Goal: Transaction & Acquisition: Purchase product/service

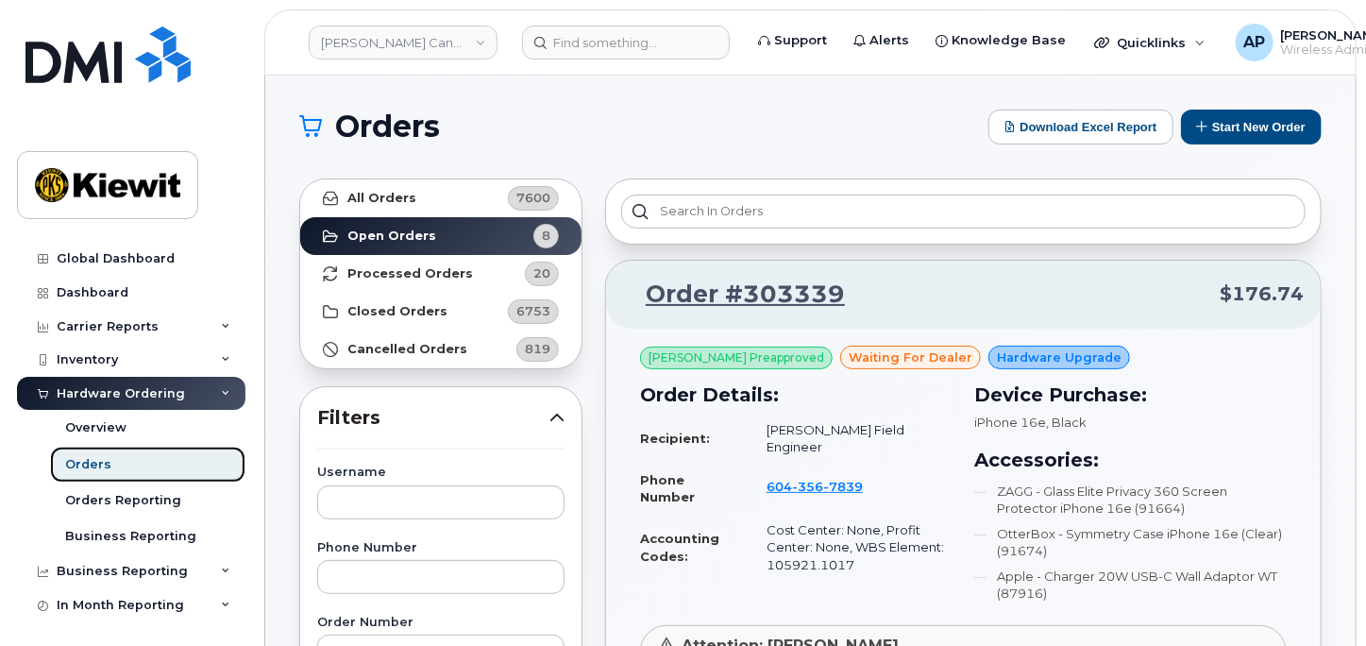
drag, startPoint x: 78, startPoint y: 460, endPoint x: 92, endPoint y: 457, distance: 13.5
click at [78, 460] on div "Orders" at bounding box center [88, 464] width 46 height 17
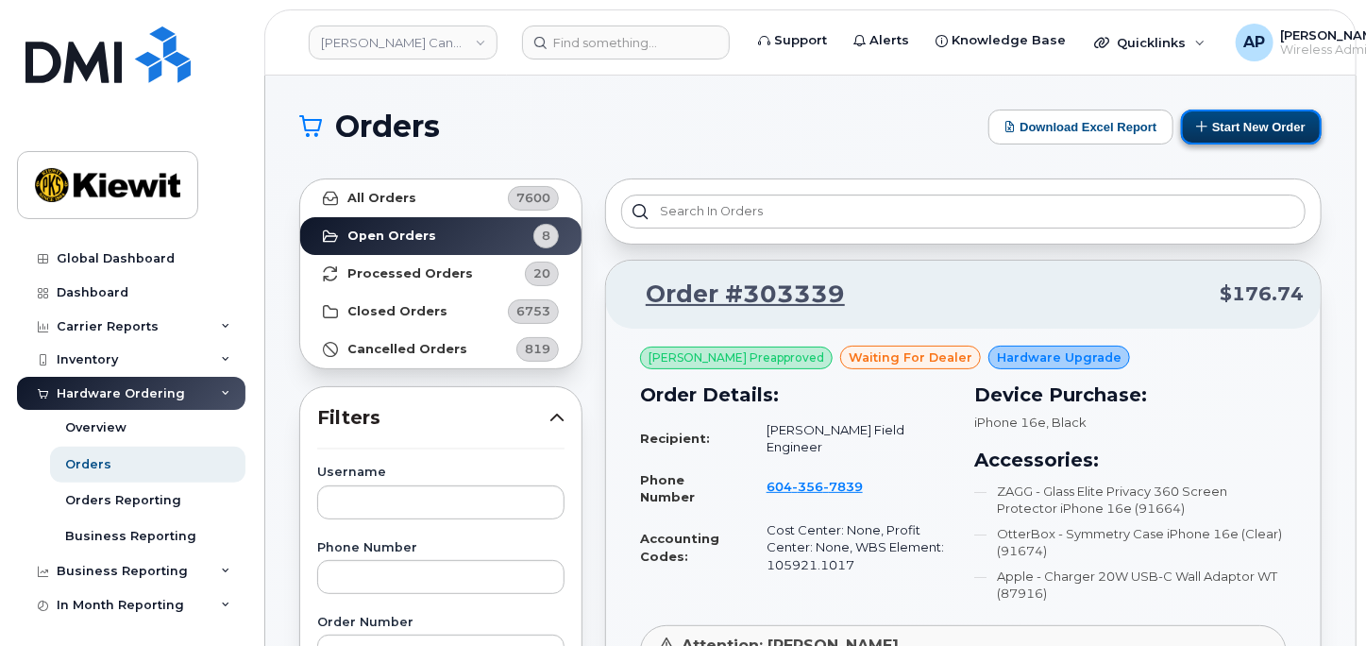
click at [1237, 124] on button "Start New Order" at bounding box center [1251, 126] width 141 height 35
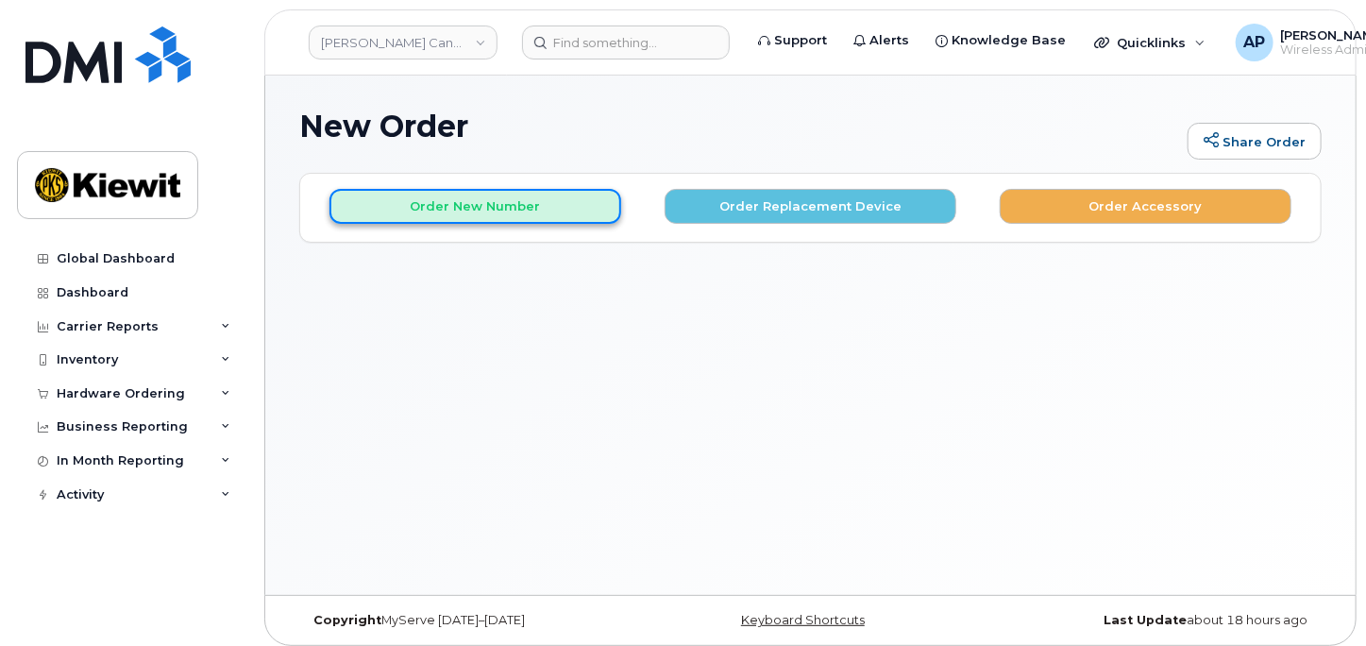
click at [527, 210] on button "Order New Number" at bounding box center [475, 206] width 292 height 35
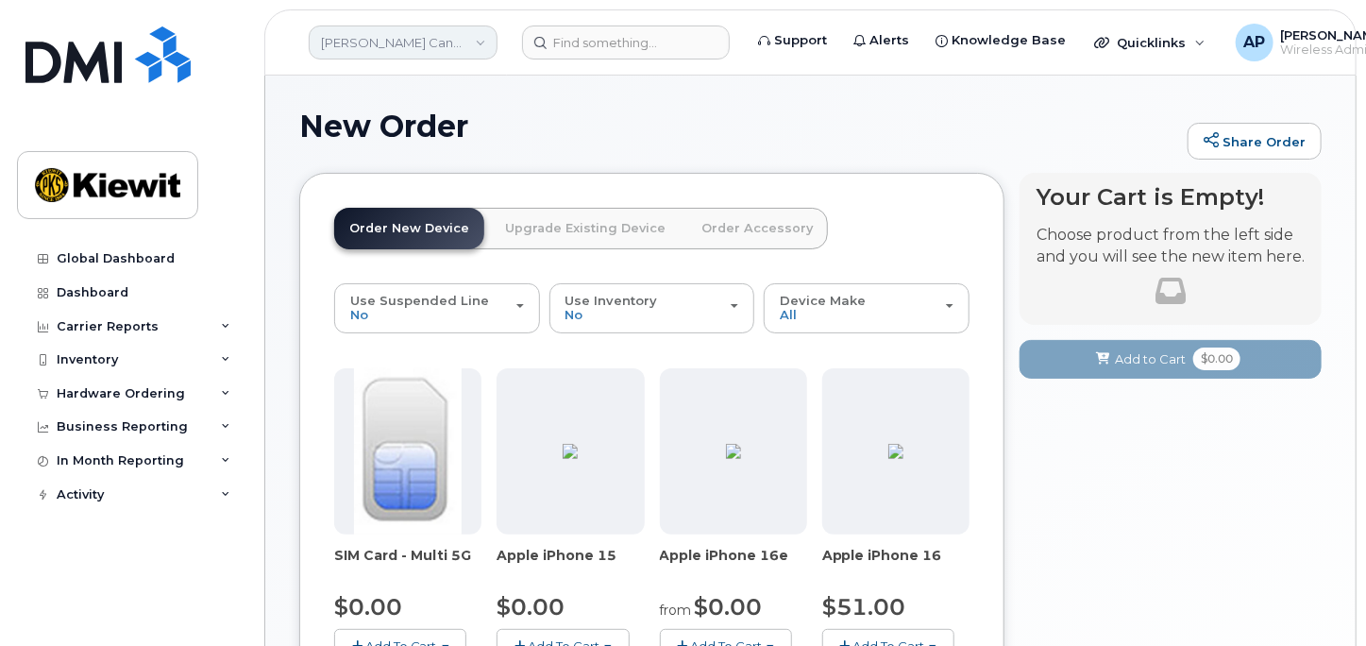
click at [430, 39] on link "Kiewit Canada Inc" at bounding box center [403, 42] width 189 height 34
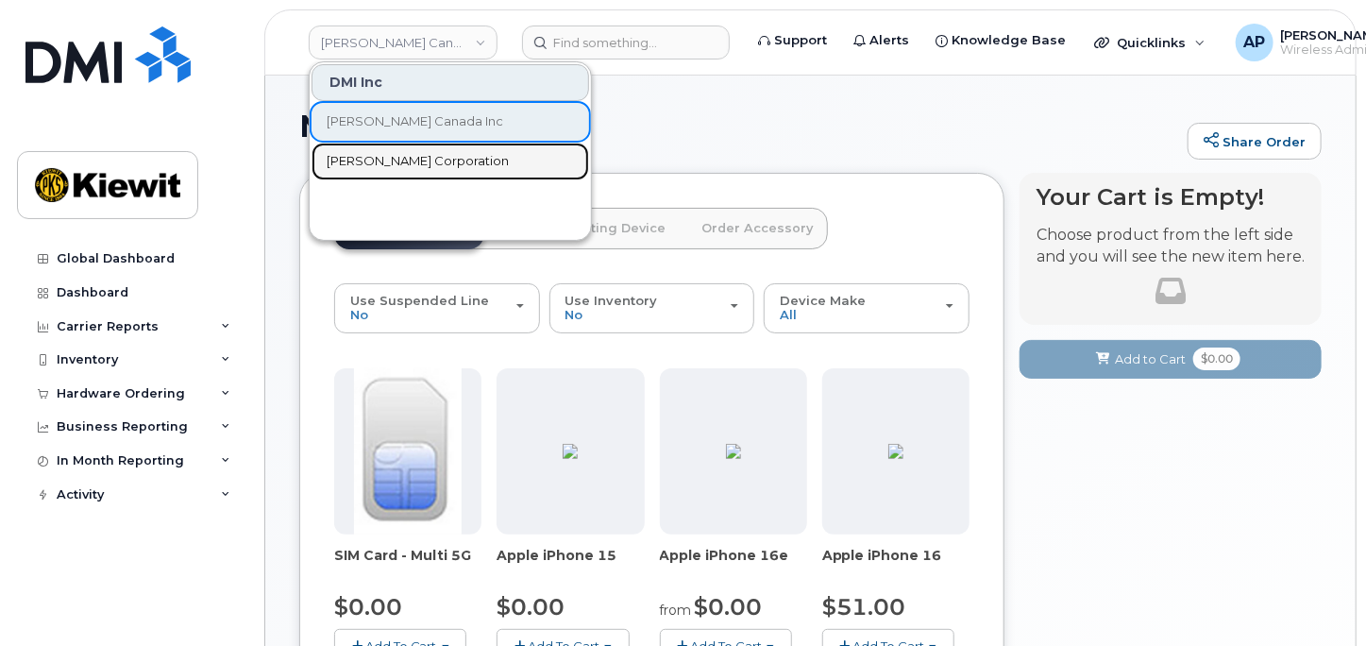
click at [427, 164] on span "[PERSON_NAME] Corporation" at bounding box center [418, 161] width 182 height 19
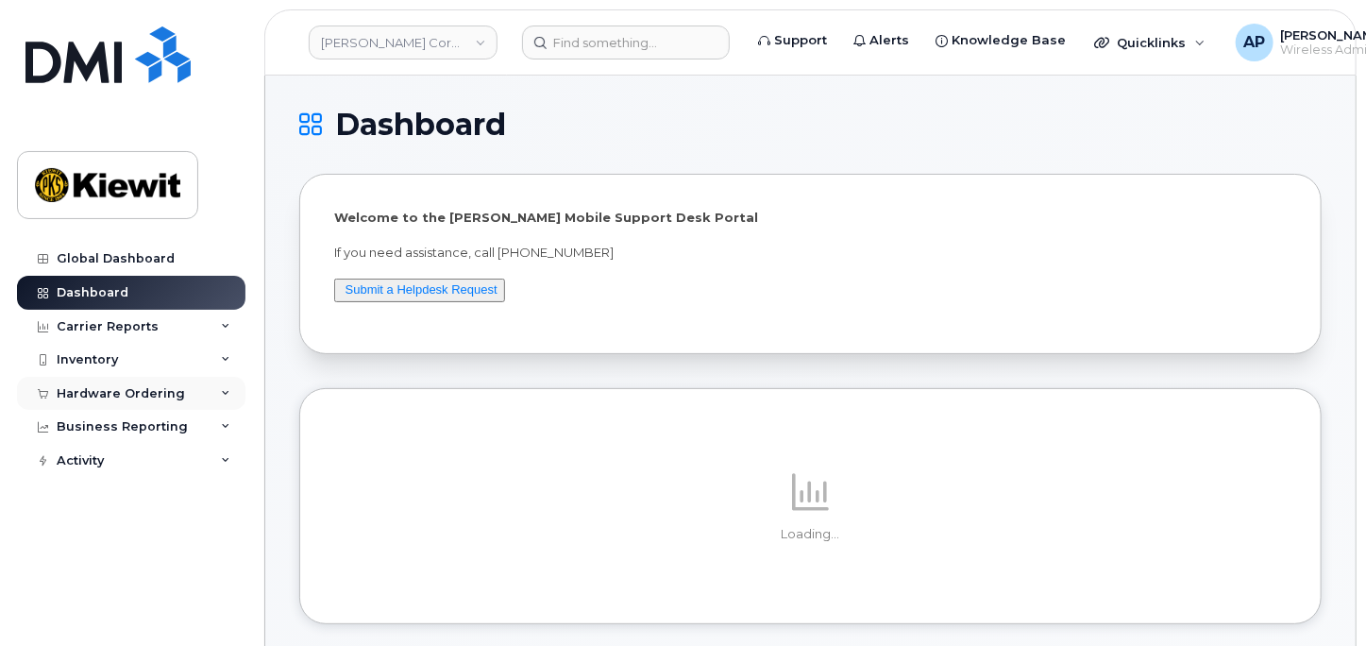
click at [93, 389] on div "Hardware Ordering" at bounding box center [121, 393] width 128 height 15
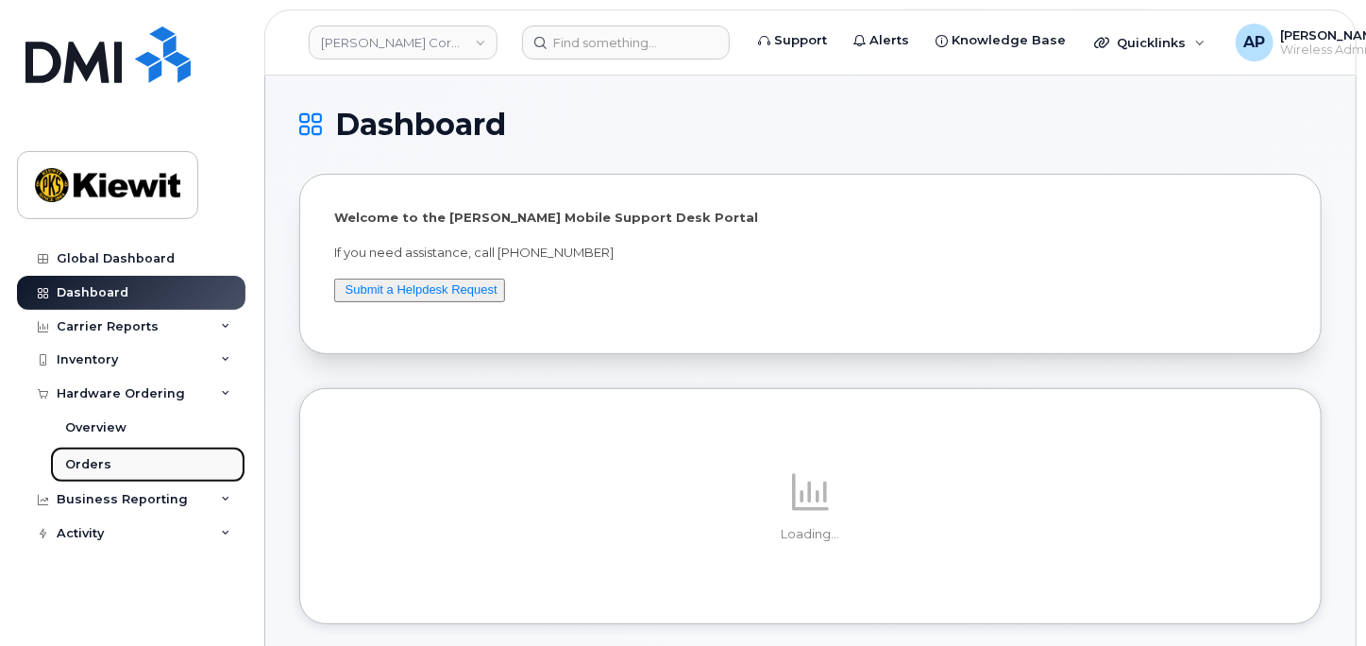
click at [109, 460] on link "Orders" at bounding box center [147, 464] width 195 height 36
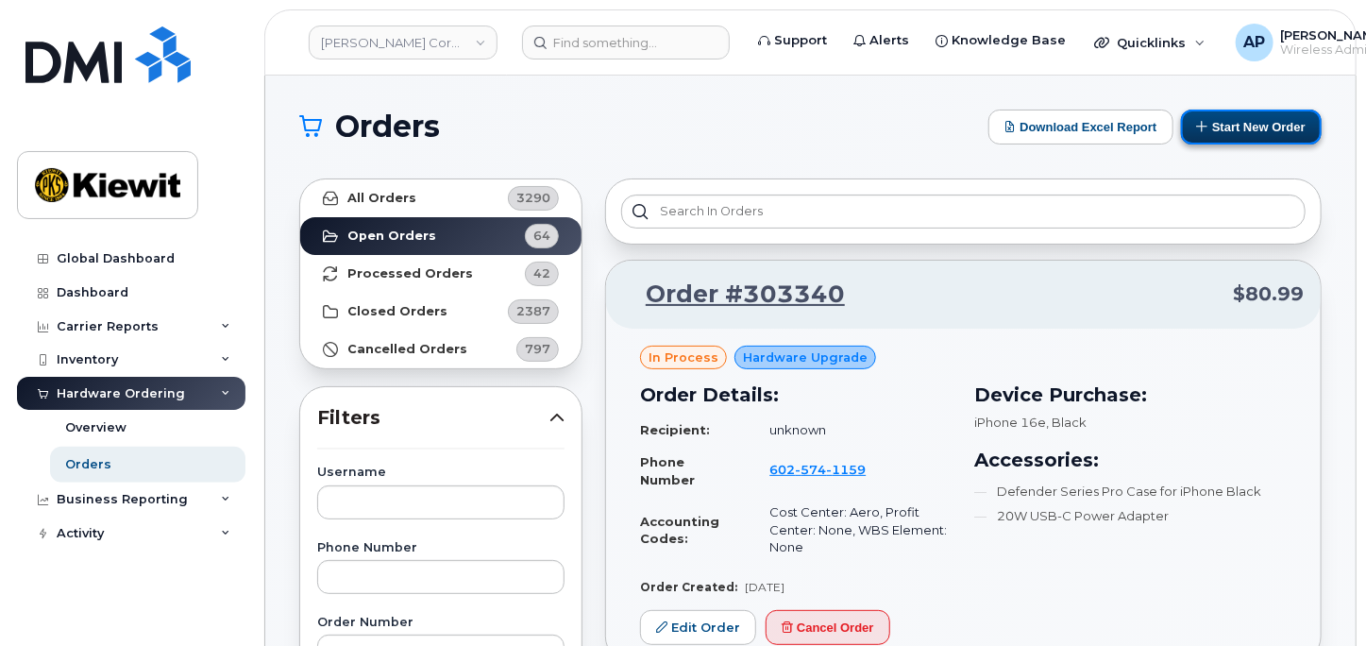
click at [1242, 130] on button "Start New Order" at bounding box center [1251, 126] width 141 height 35
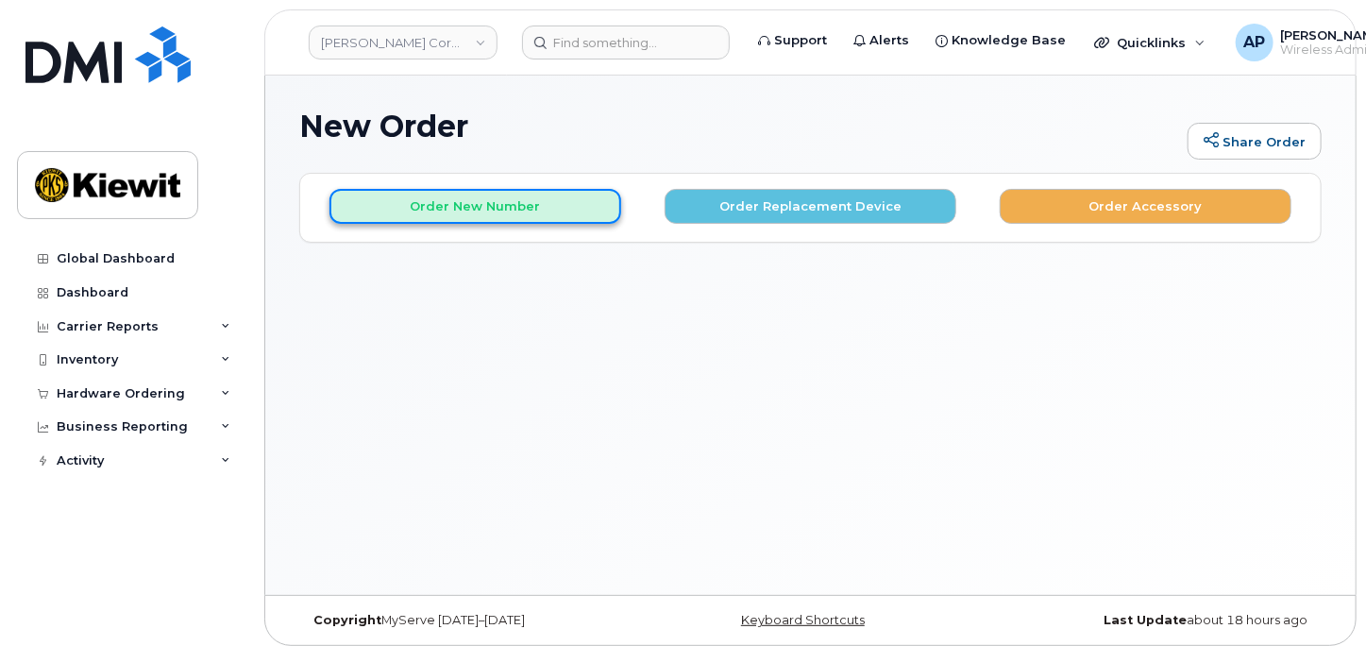
click at [417, 207] on button "Order New Number" at bounding box center [475, 206] width 292 height 35
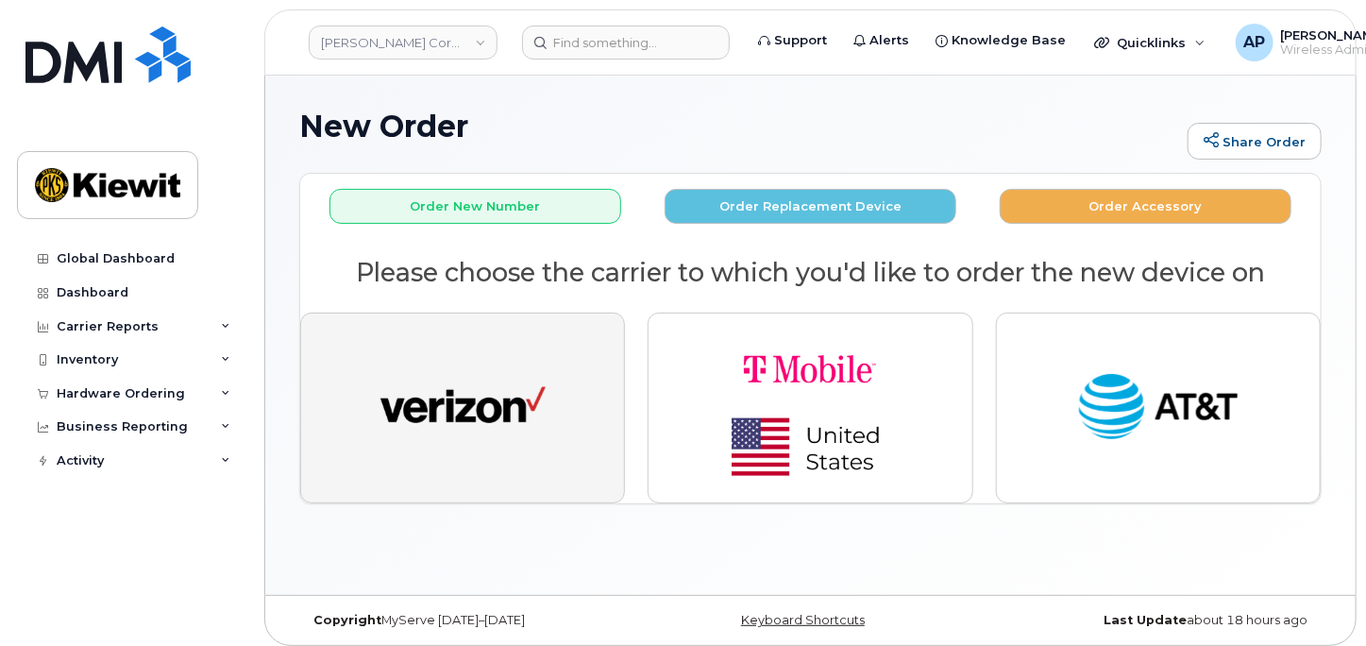
click at [450, 366] on img "button" at bounding box center [462, 407] width 165 height 85
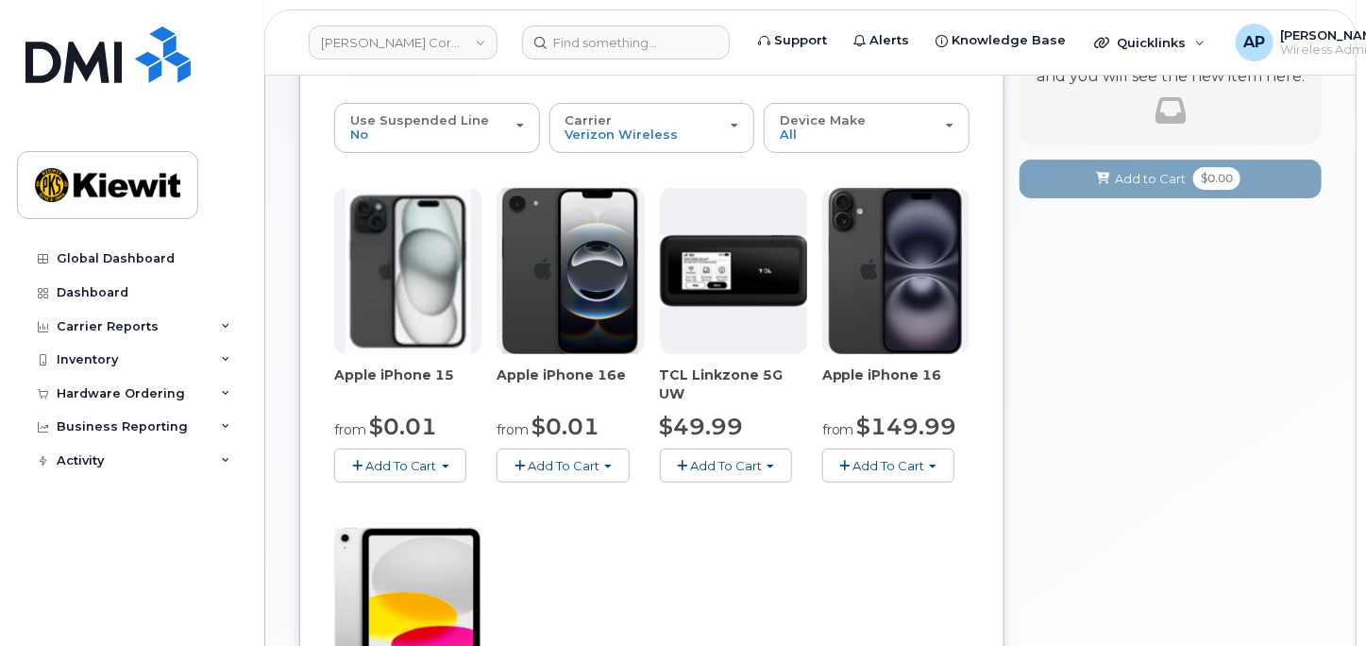
scroll to position [210, 0]
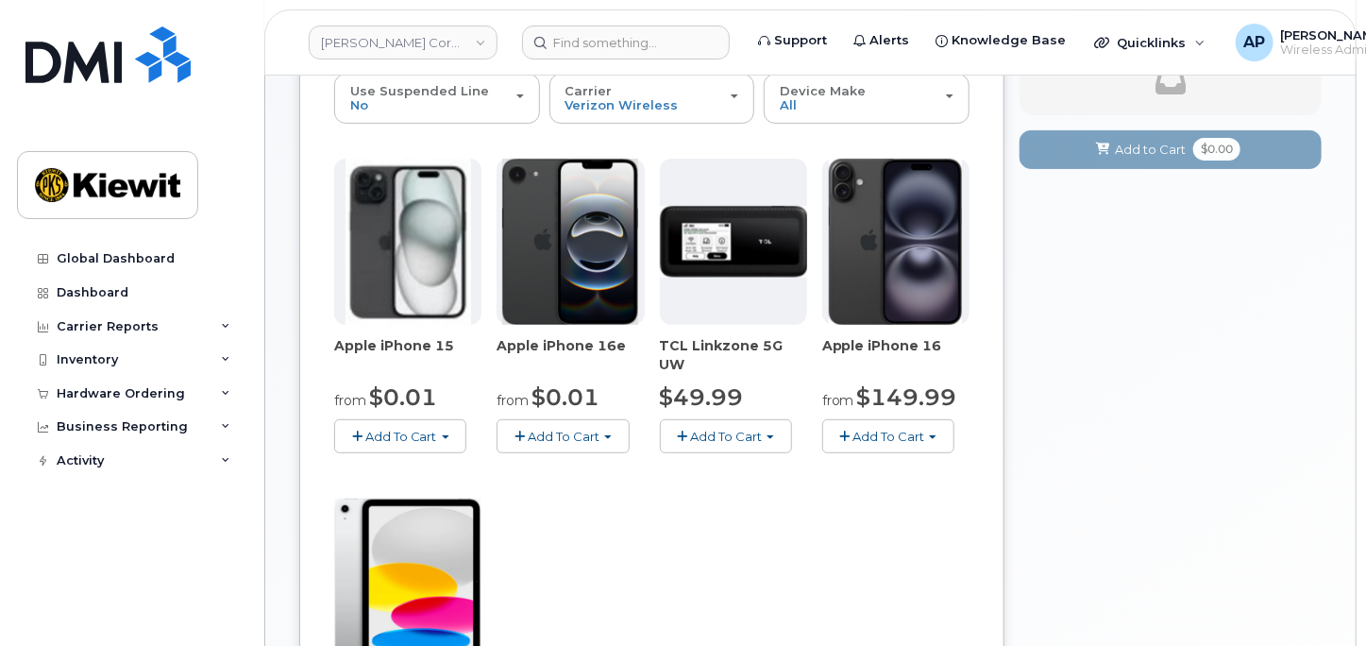
click at [588, 446] on button "Add To Cart" at bounding box center [563, 435] width 132 height 33
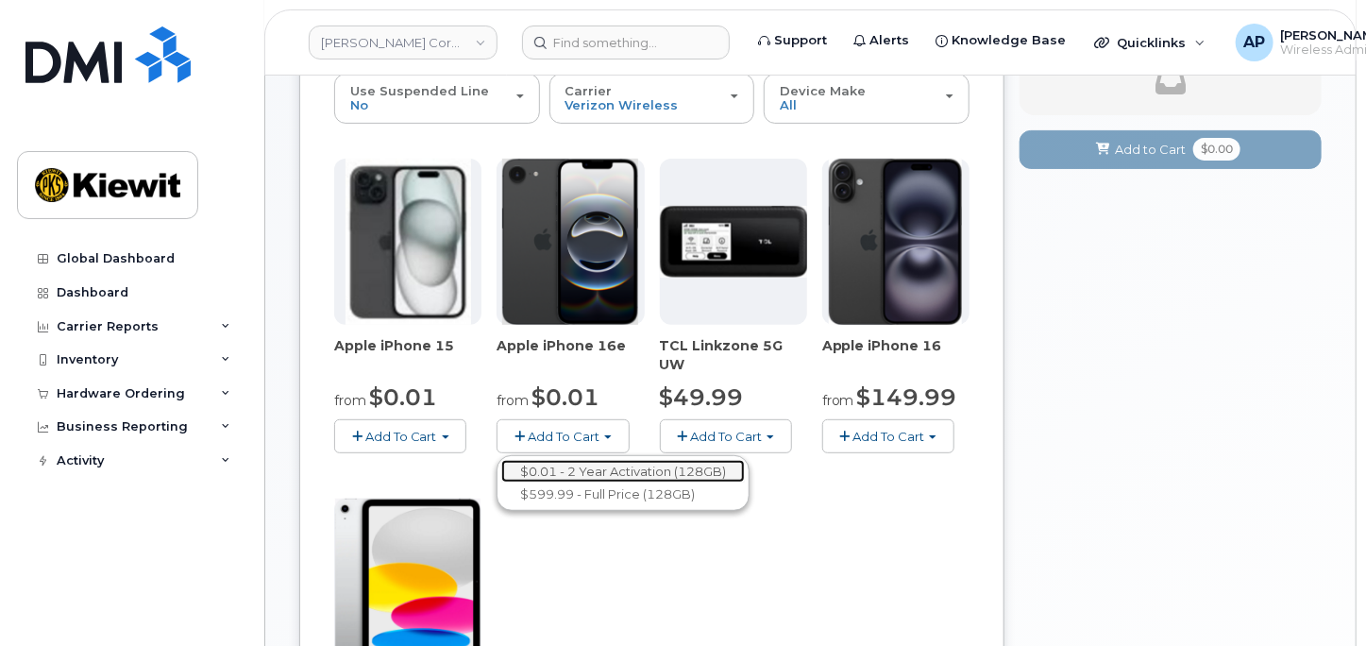
click at [593, 466] on link "$0.01 - 2 Year Activation (128GB)" at bounding box center [623, 472] width 244 height 24
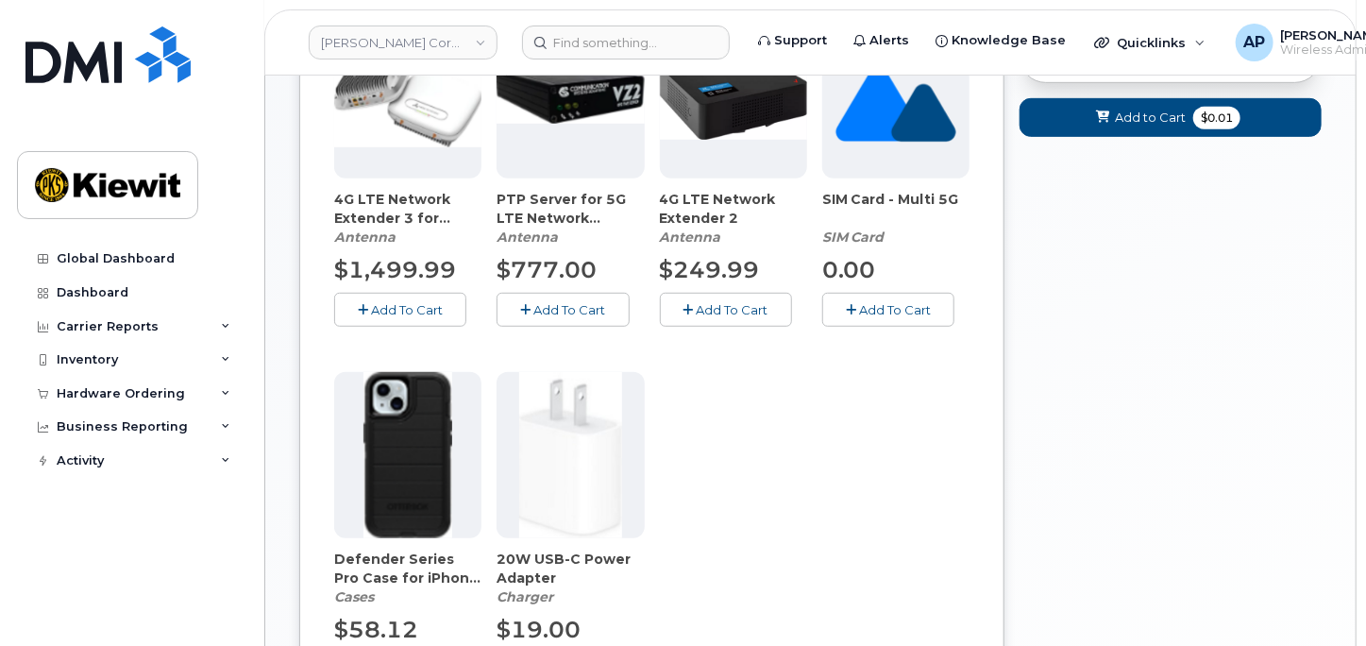
scroll to position [419, 0]
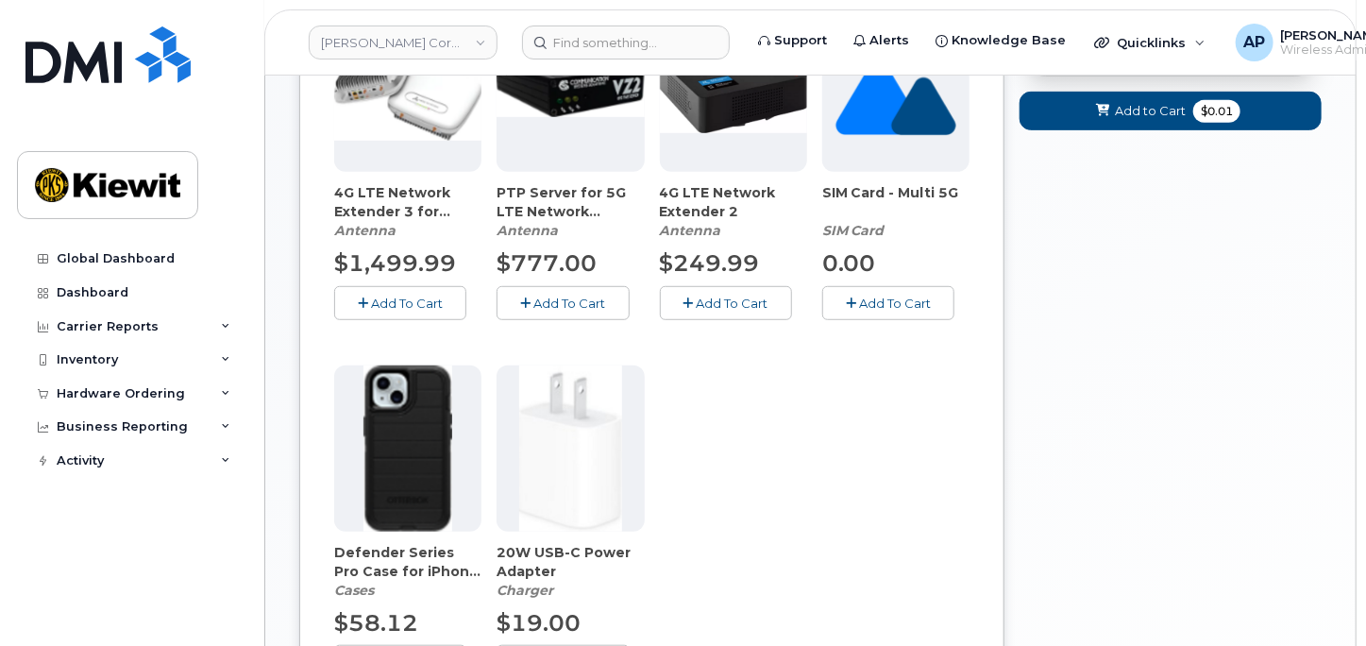
click at [495, 443] on div "4G LTE Network Extender 3 for Enterprise Antenna $1,499.99 Add To Cart PTP Serv…" at bounding box center [651, 357] width 635 height 702
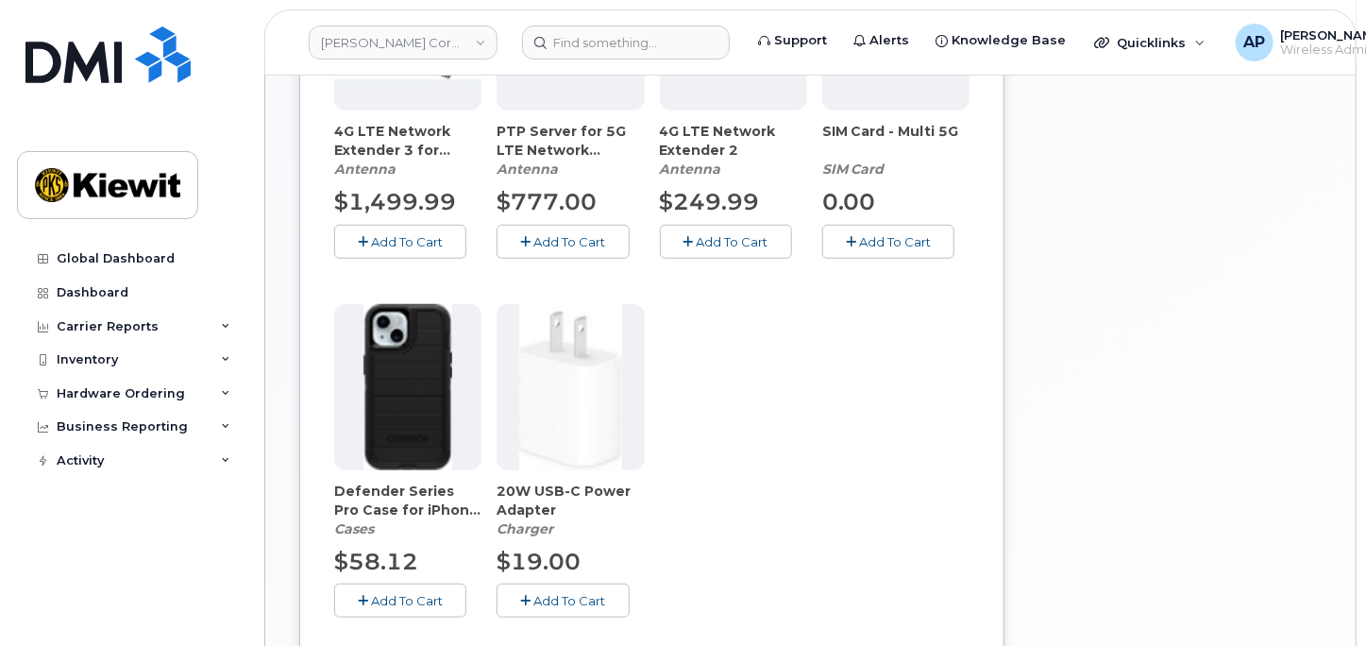
scroll to position [524, 0]
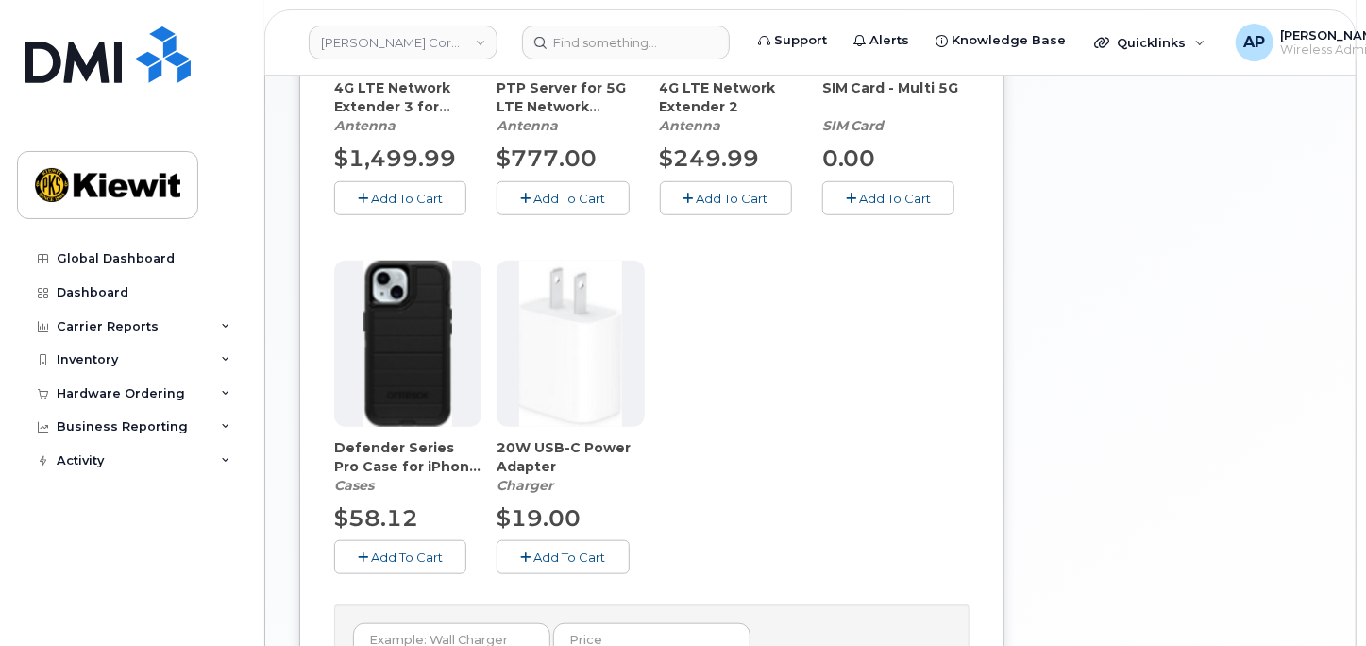
click at [520, 551] on icon "button" at bounding box center [525, 557] width 10 height 12
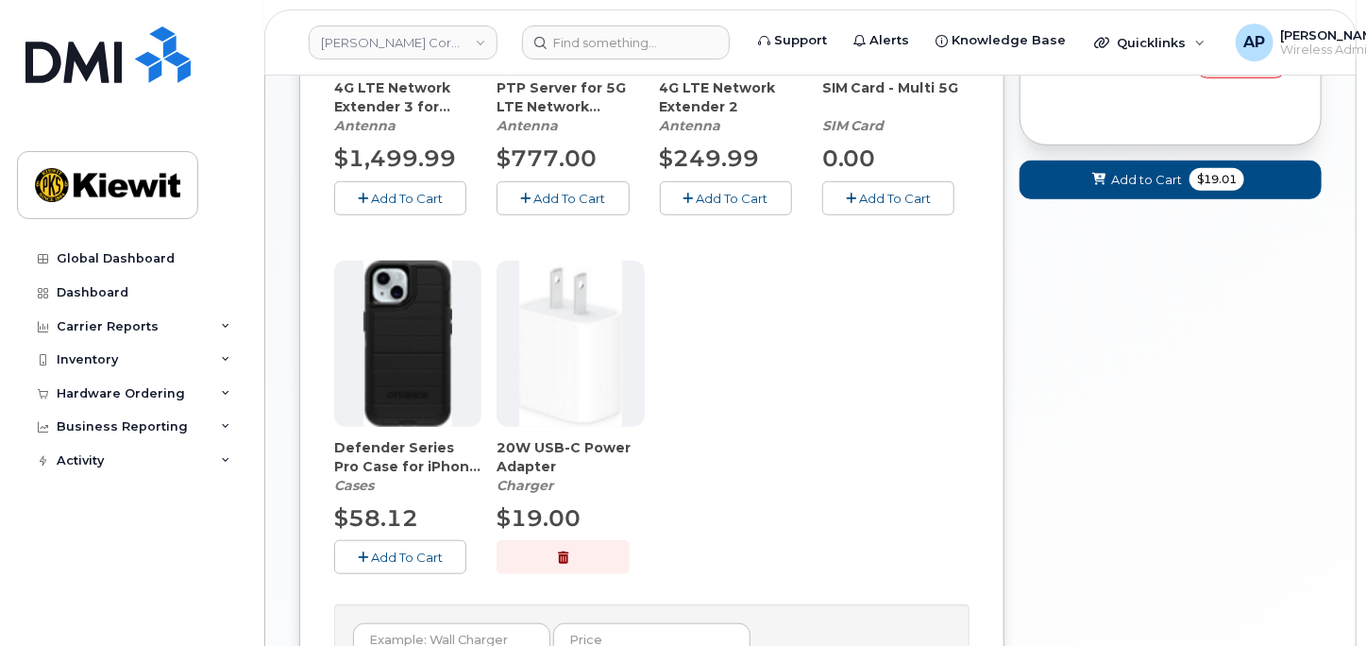
click at [417, 557] on span "Add To Cart" at bounding box center [407, 556] width 72 height 15
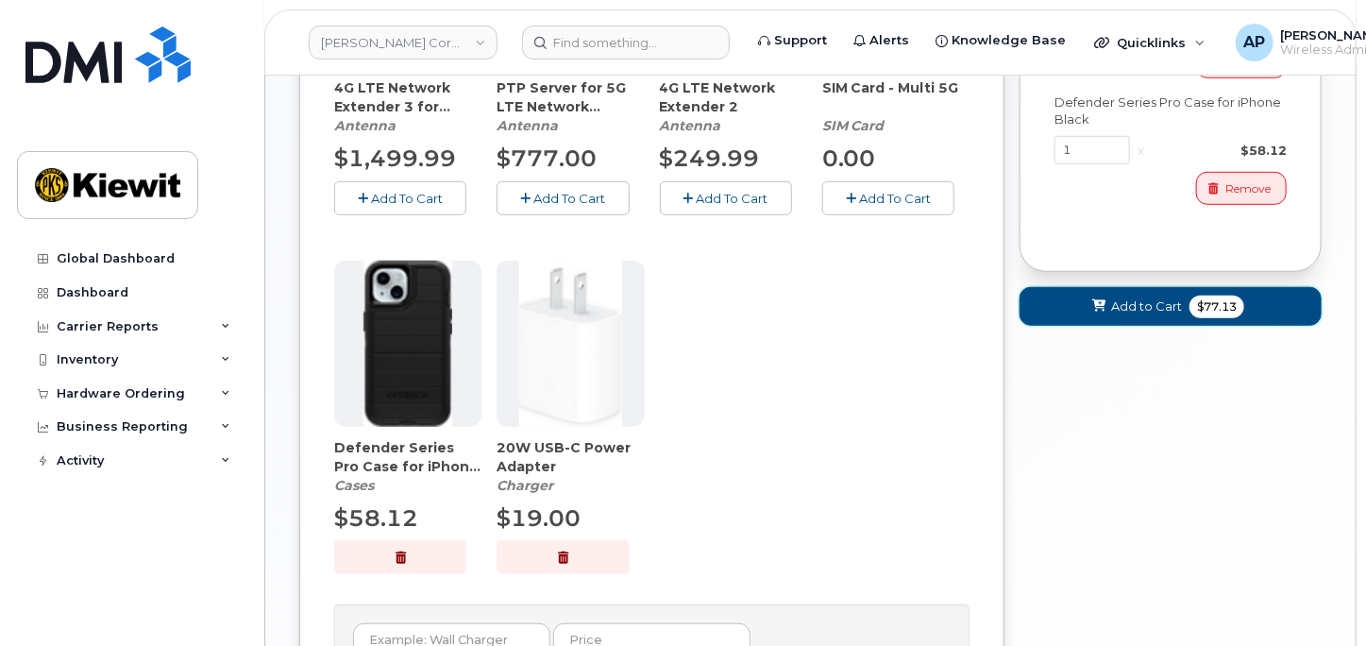
click at [1135, 312] on span "Add to Cart" at bounding box center [1146, 306] width 71 height 18
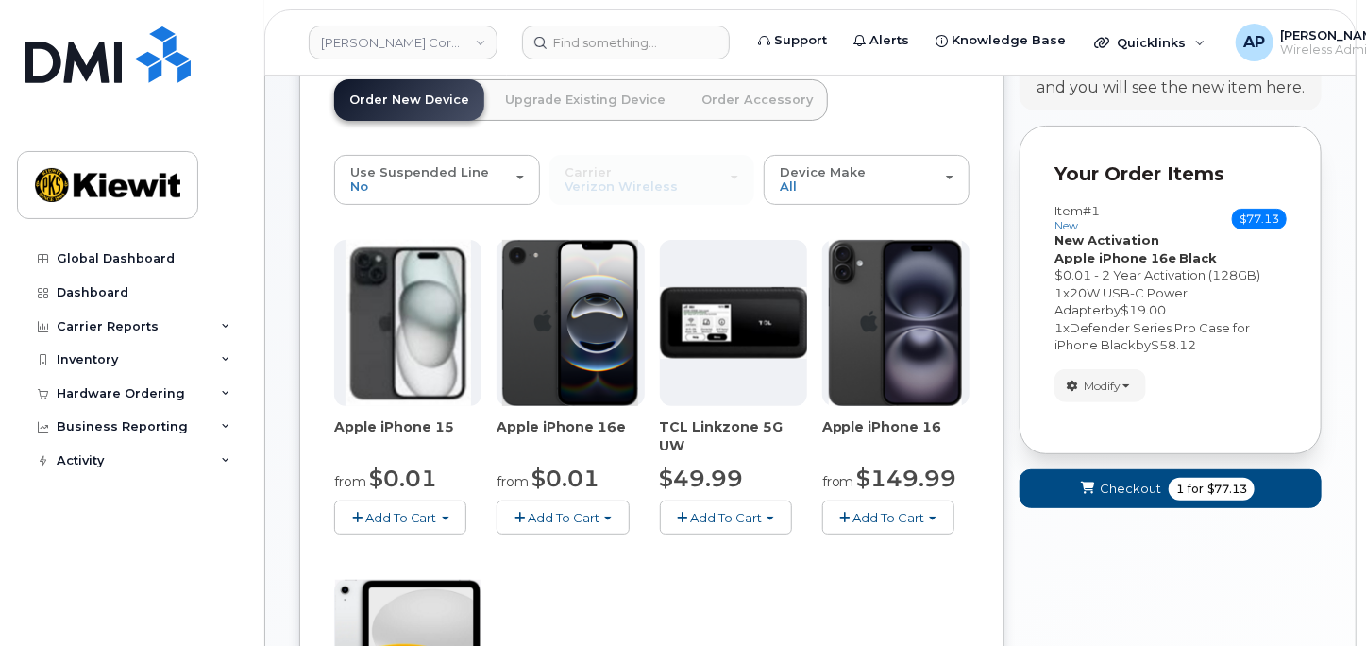
scroll to position [77, 0]
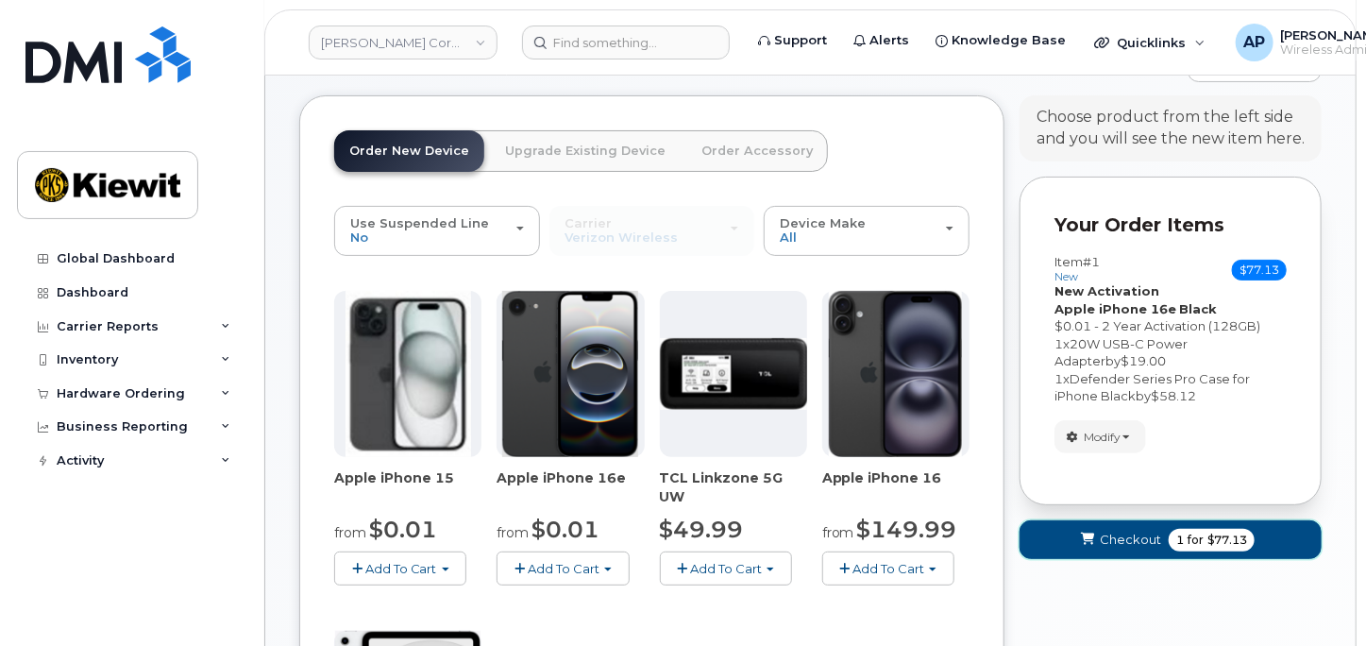
click at [1170, 551] on button "Checkout 1 for $77.13" at bounding box center [1170, 539] width 302 height 39
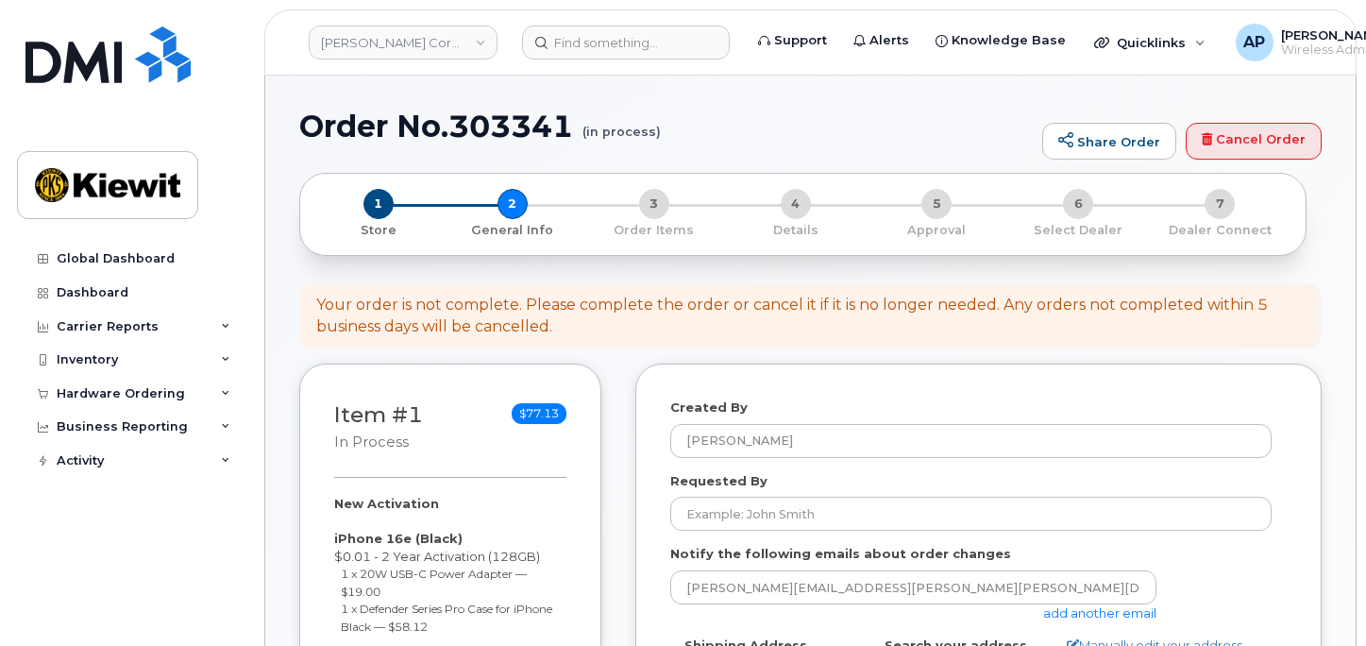
select select
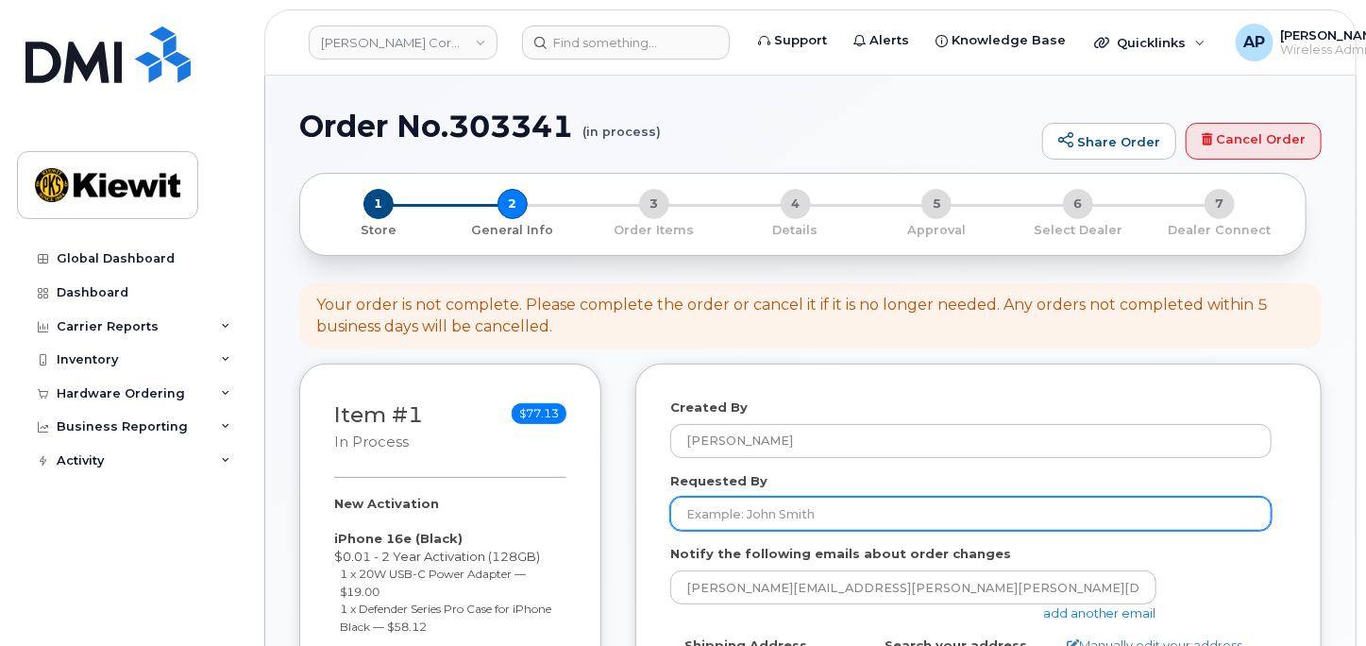
click at [766, 500] on input "Requested By" at bounding box center [970, 514] width 601 height 34
type input "[PERSON_NAME]"
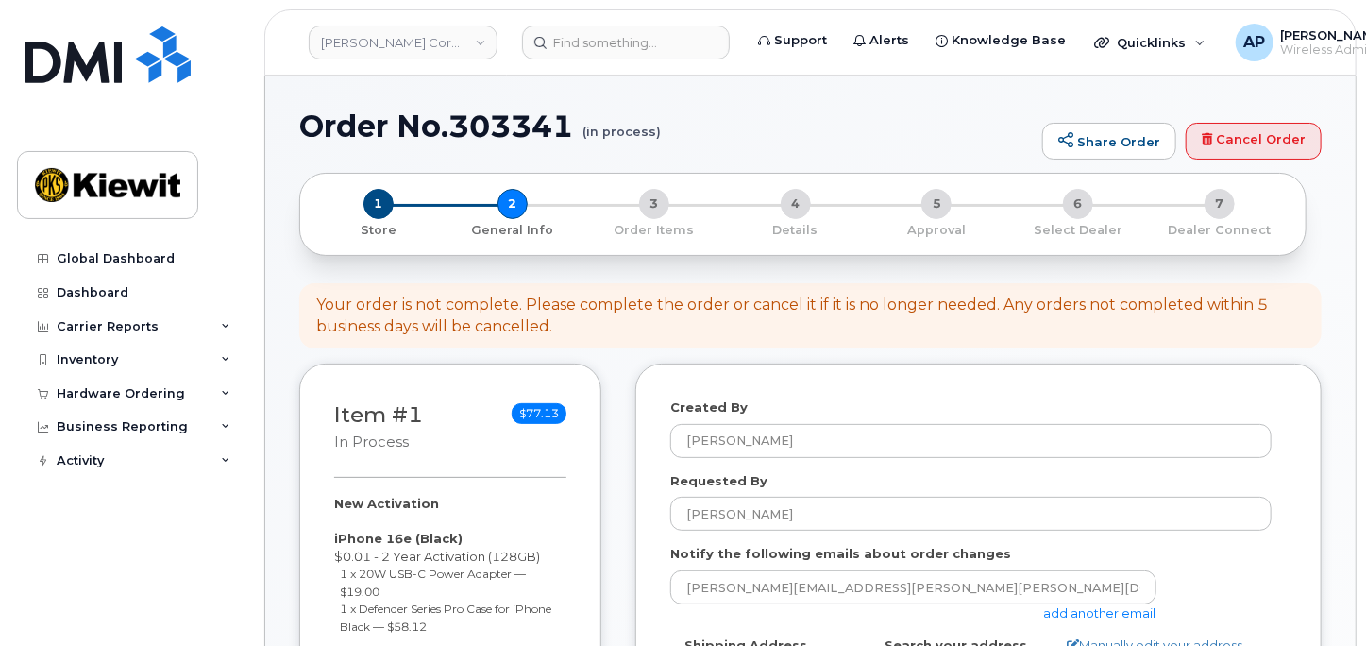
click at [1097, 608] on link "add another email" at bounding box center [1099, 612] width 113 height 15
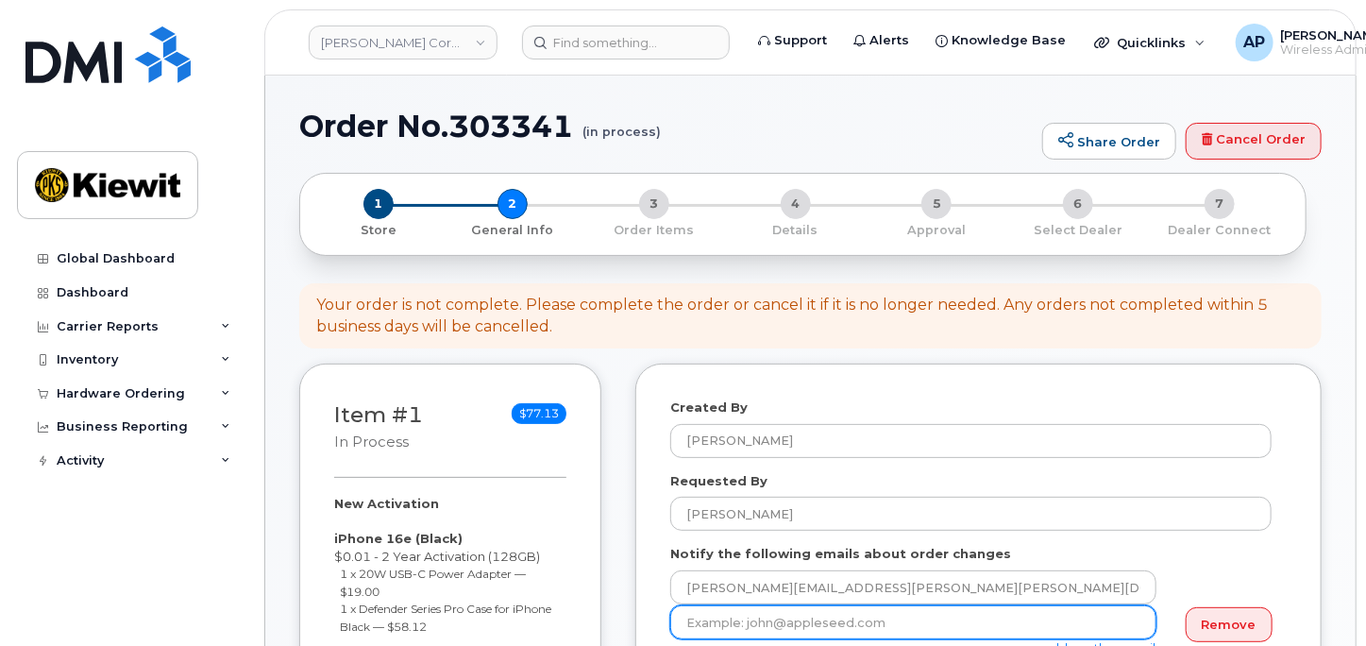
click at [876, 625] on input "email" at bounding box center [913, 622] width 486 height 34
type input "[PERSON_NAME][EMAIL_ADDRESS][PERSON_NAME][DOMAIN_NAME]"
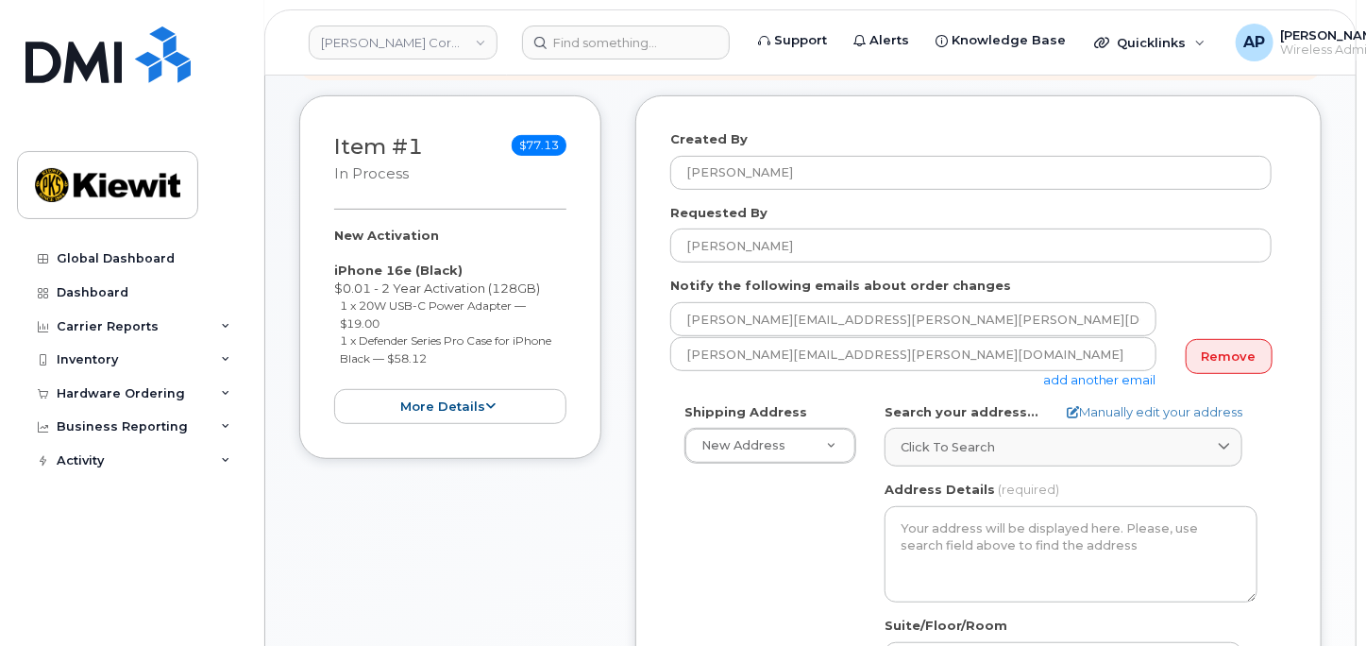
scroll to position [314, 0]
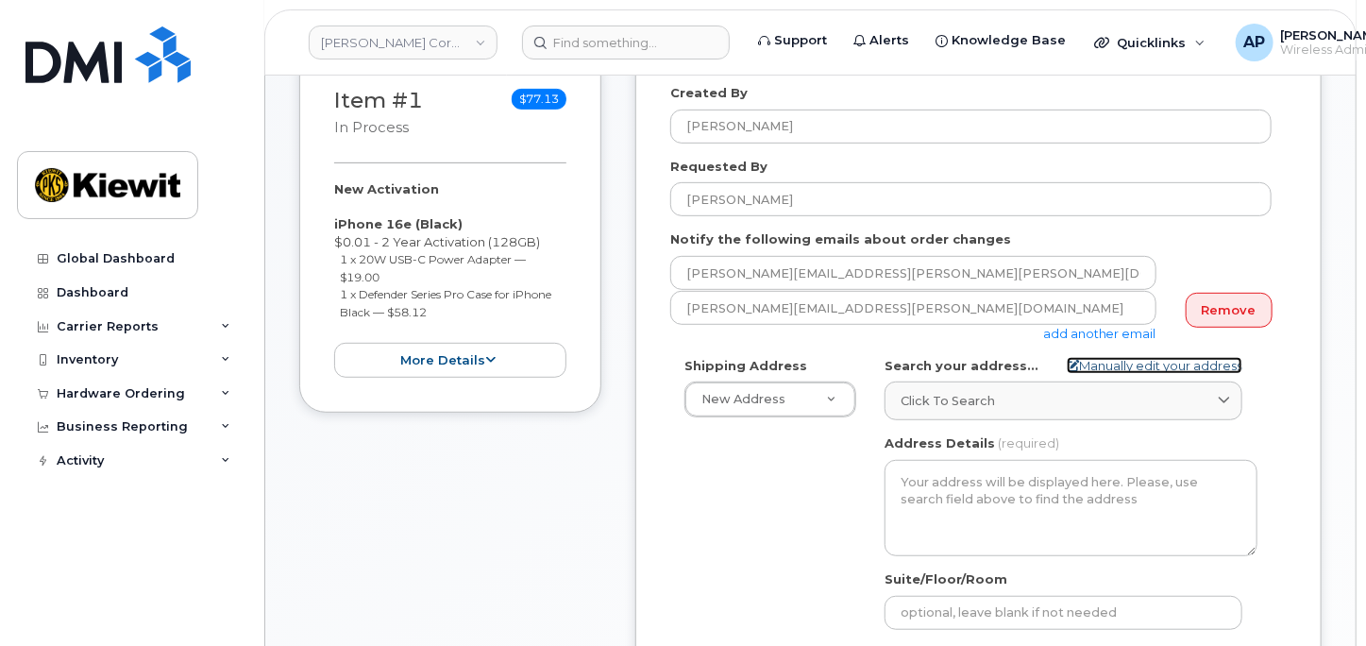
click at [1185, 361] on link "Manually edit your address" at bounding box center [1155, 366] width 176 height 18
select select
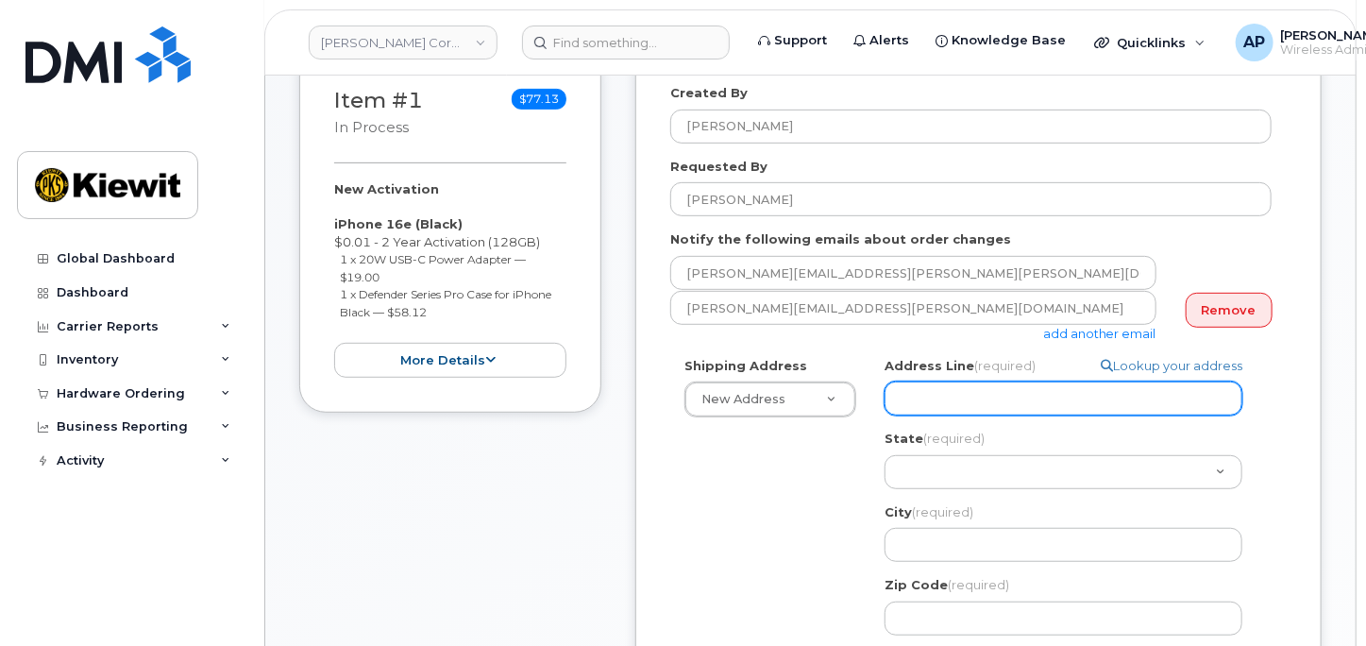
click at [950, 397] on input "Address Line (required)" at bounding box center [1063, 398] width 358 height 34
paste input "118 Caddo Dr"
select select
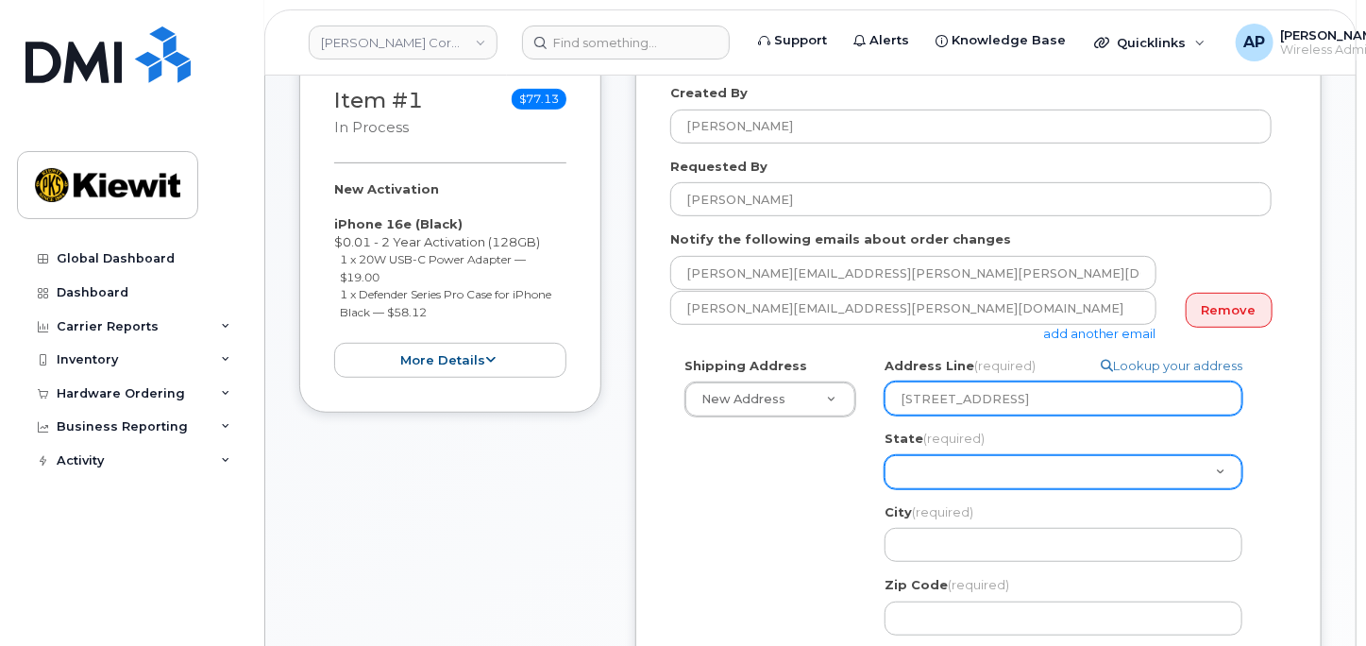
type input "118 Caddo Dr"
click at [954, 470] on select "Alabama Alaska American Samoa Arizona Arkansas California Colorado Connecticut …" at bounding box center [1063, 472] width 358 height 34
select select "TX"
click at [884, 455] on select "Alabama Alaska American Samoa Arizona Arkansas California Colorado Connecticut …" at bounding box center [1063, 472] width 358 height 34
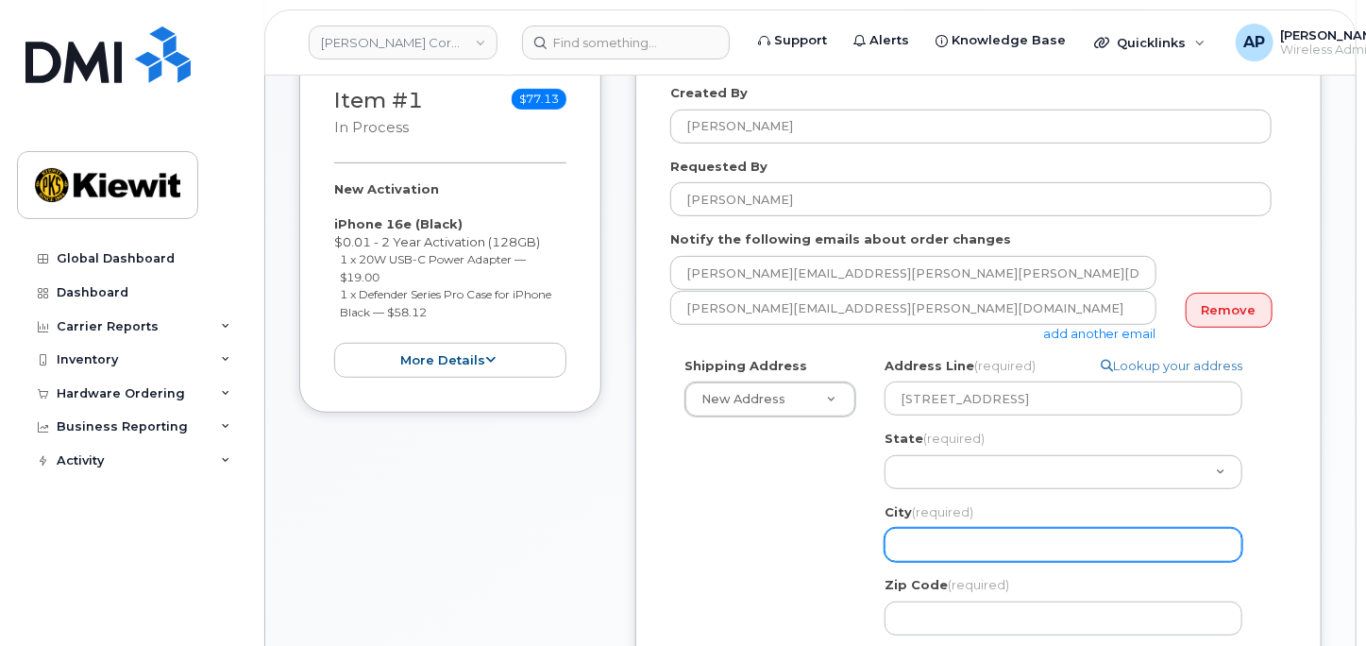
click at [934, 549] on input "City (required)" at bounding box center [1063, 545] width 358 height 34
select select
type input "A"
select select
type input "Ab"
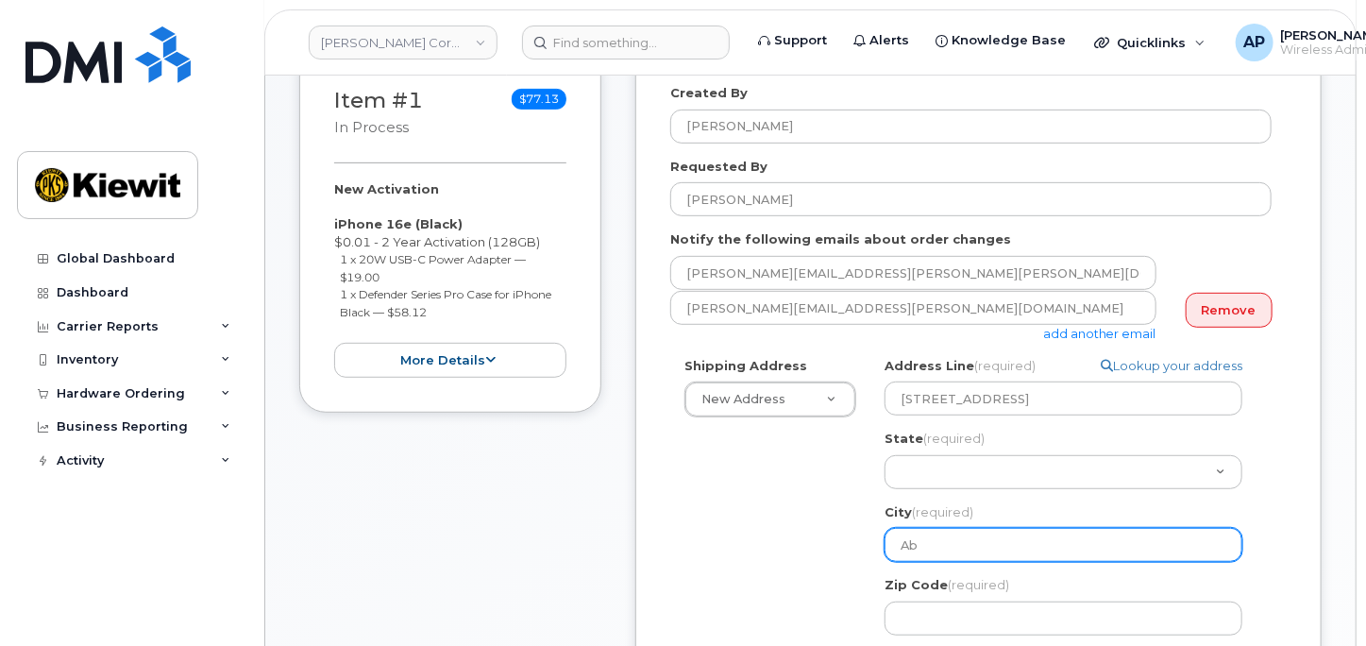
select select
type input "Abi"
select select
type input "Abil"
select select
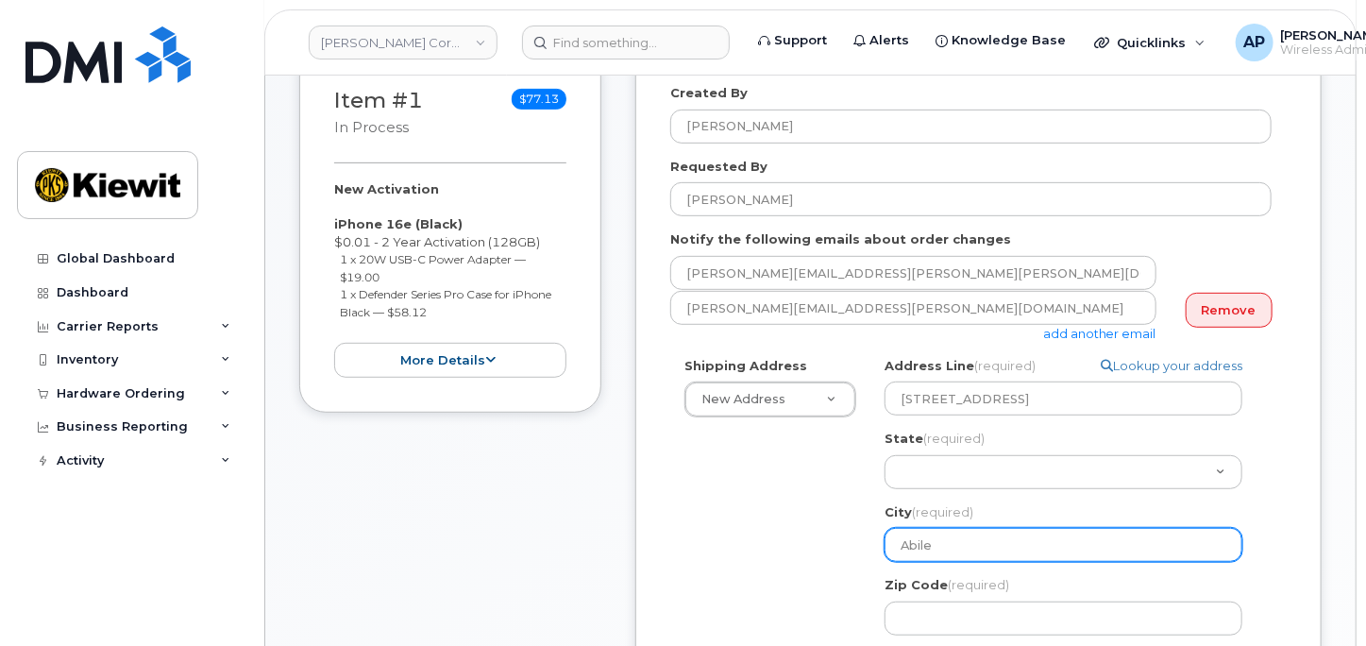
type input "Abilen"
select select
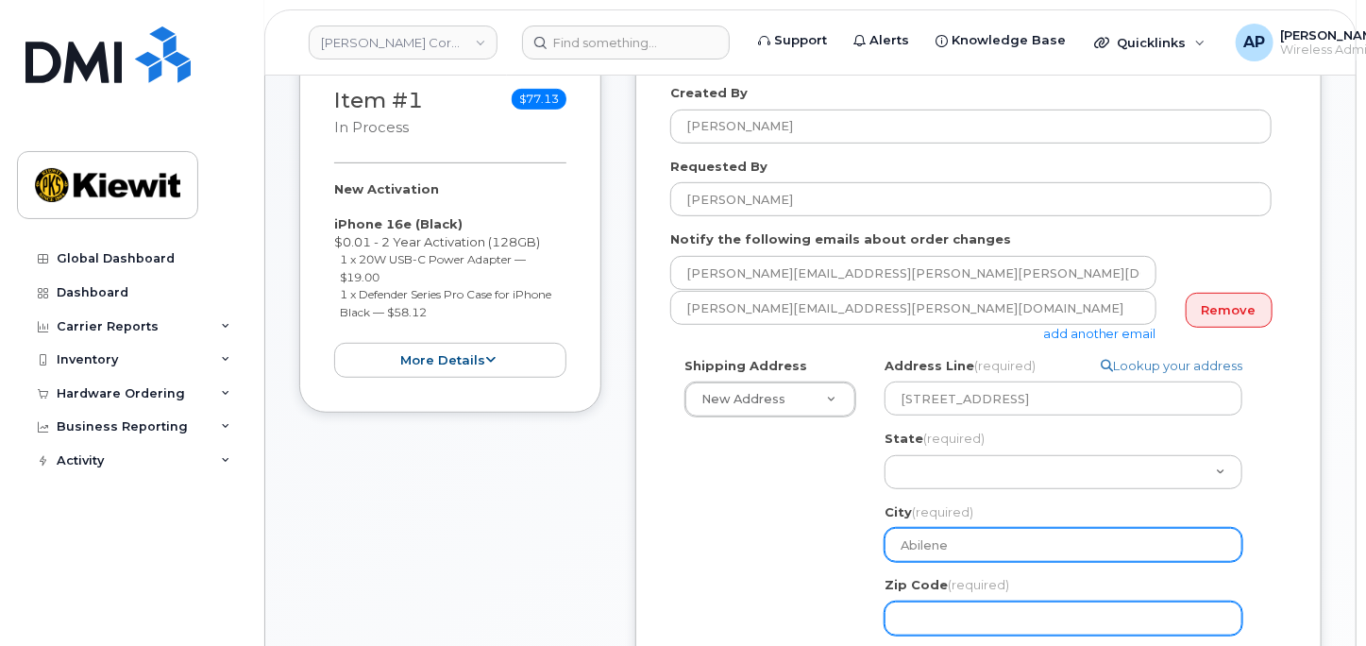
type input "Abilene"
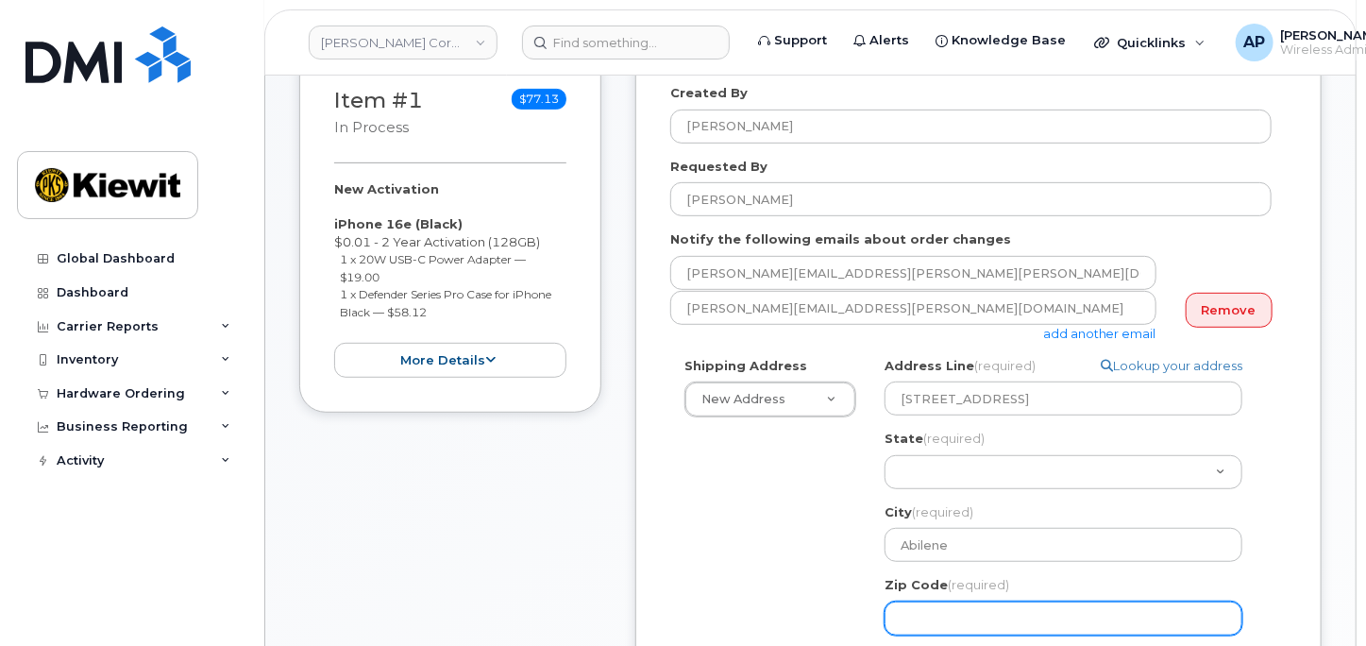
click at [941, 633] on input "Zip Code (required)" at bounding box center [1063, 618] width 358 height 34
select select
type input "7"
select select
type input "79"
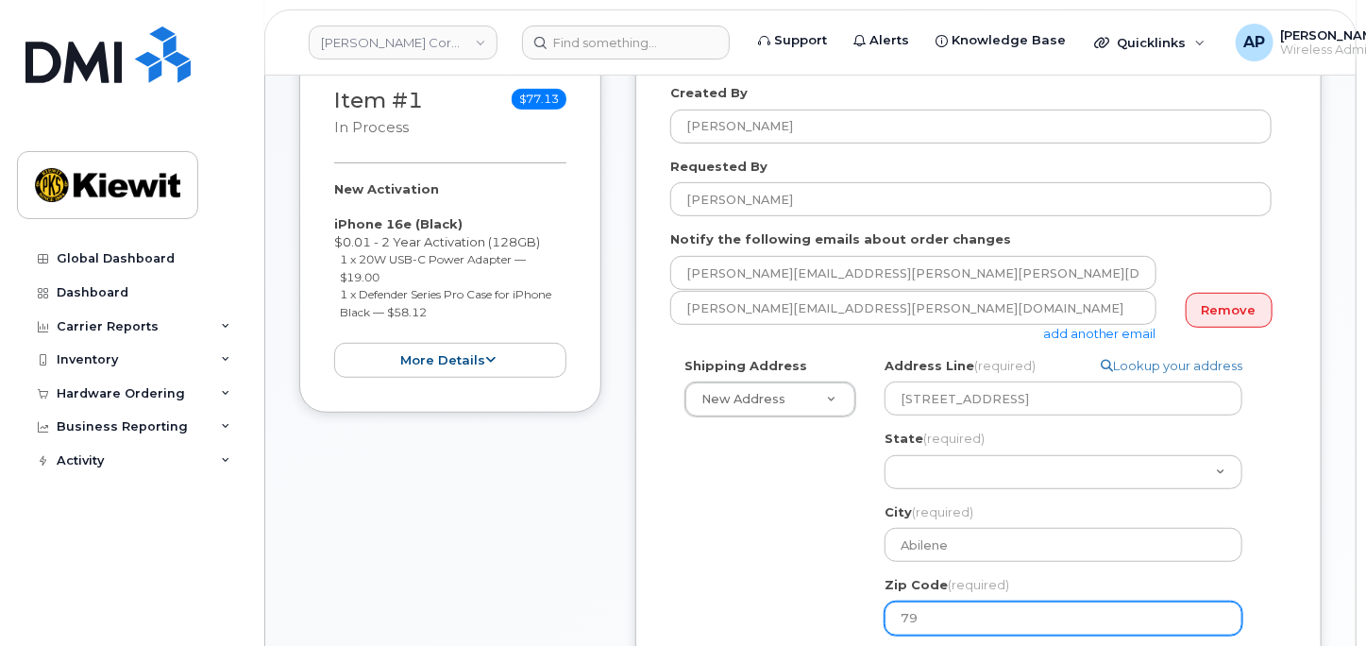
select select
type input "796"
select select
type input "7960"
select select
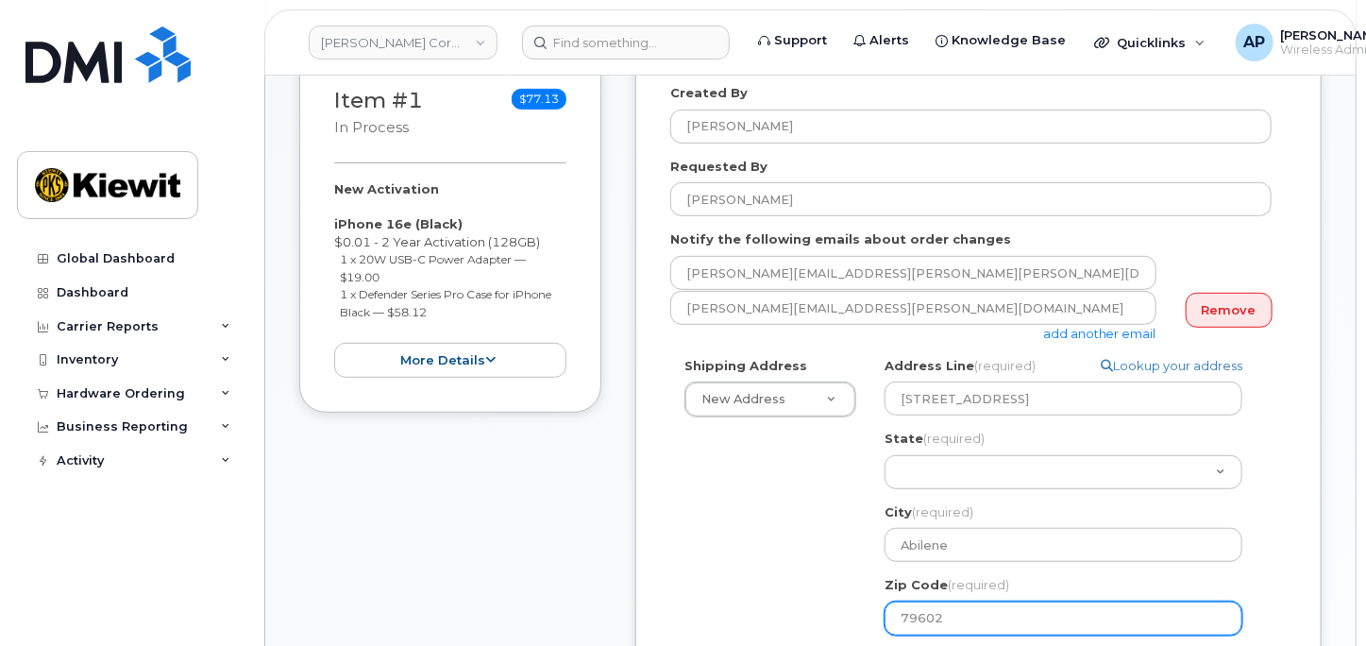
type input "79602"
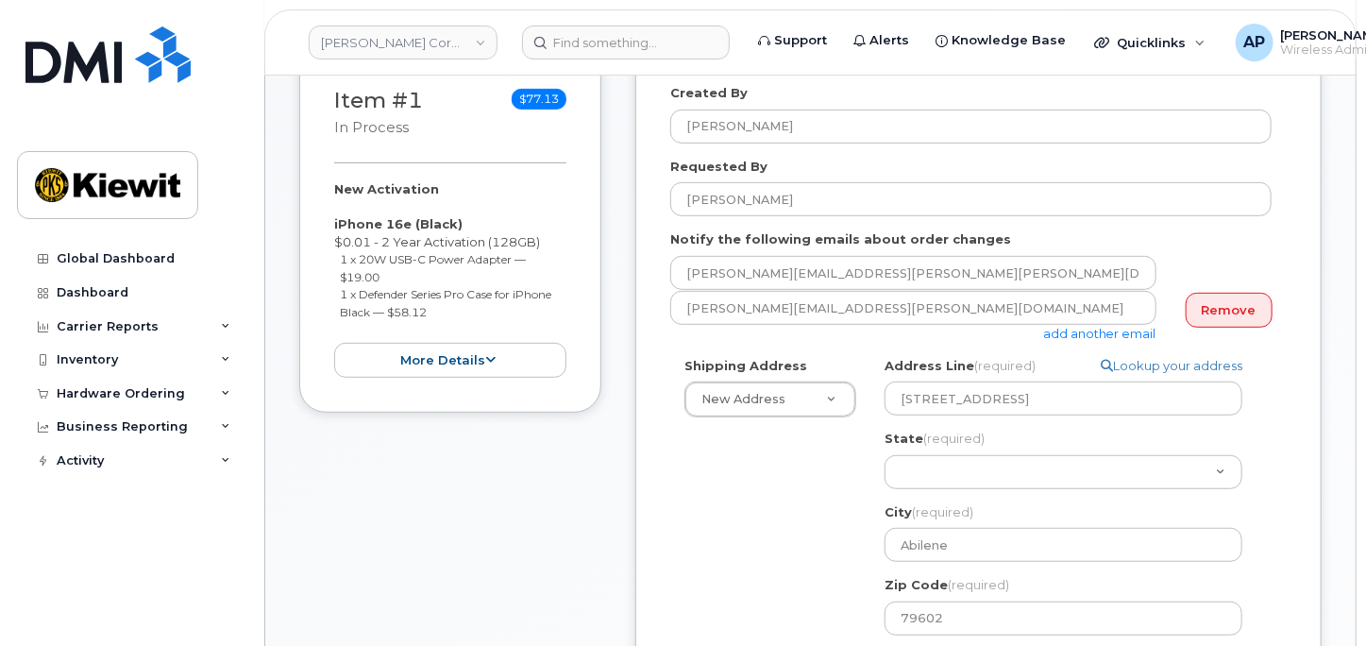
click at [807, 570] on div "Shipping Address New Address New Address 2050 Roanoke Rd. 400 Totten Pond Road …" at bounding box center [970, 613] width 601 height 513
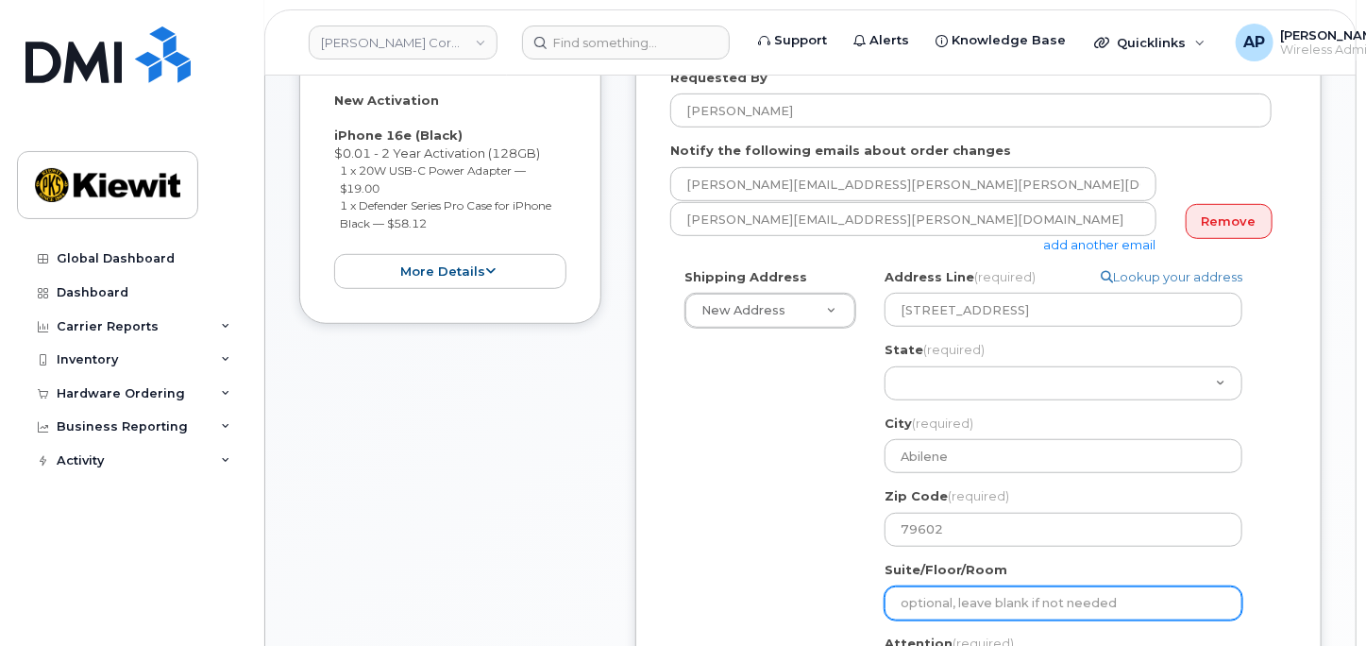
scroll to position [524, 0]
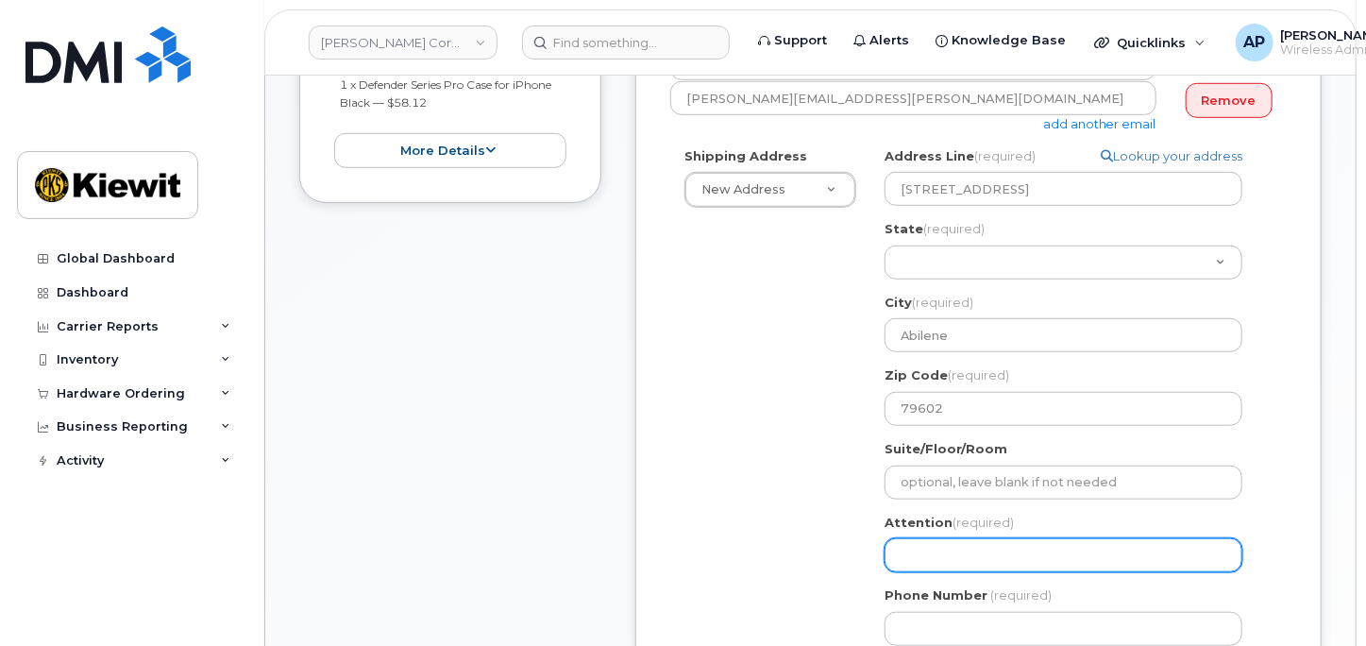
click at [1011, 548] on input "Attention (required)" at bounding box center [1063, 555] width 358 height 34
select select
type input "M"
select select
type input "Me"
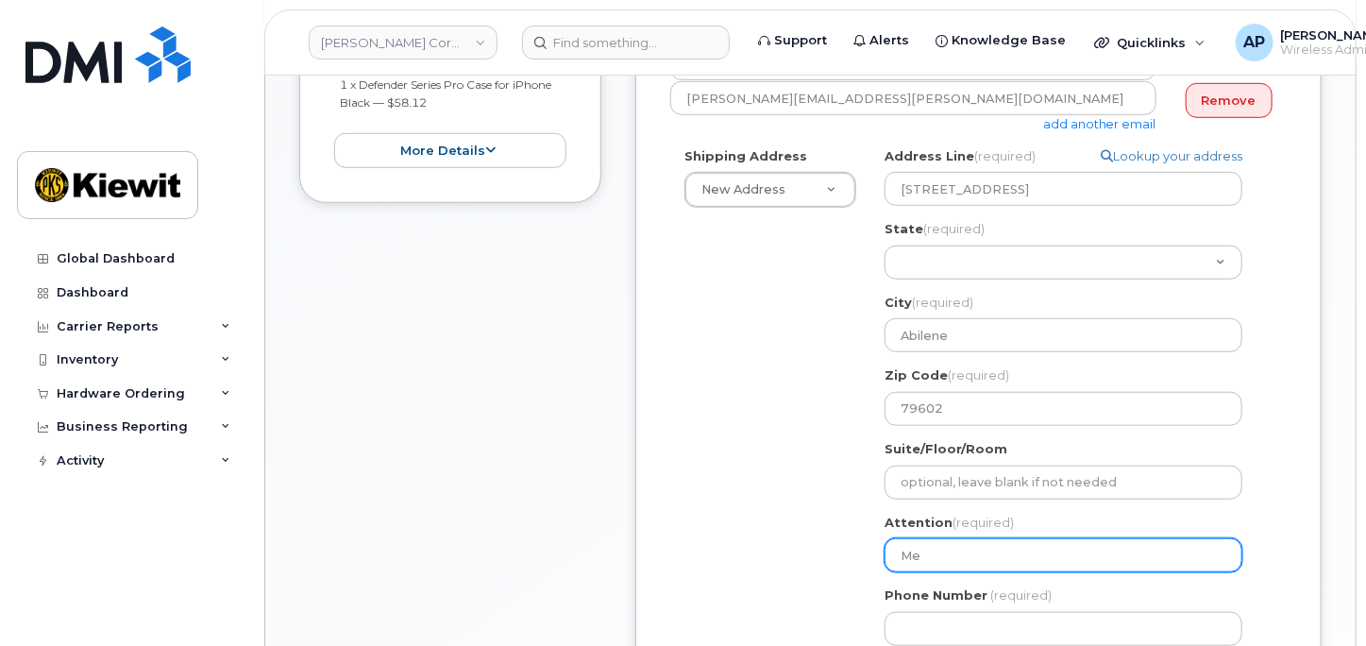
select select
type input "Meg"
select select
type input "Megh"
select select
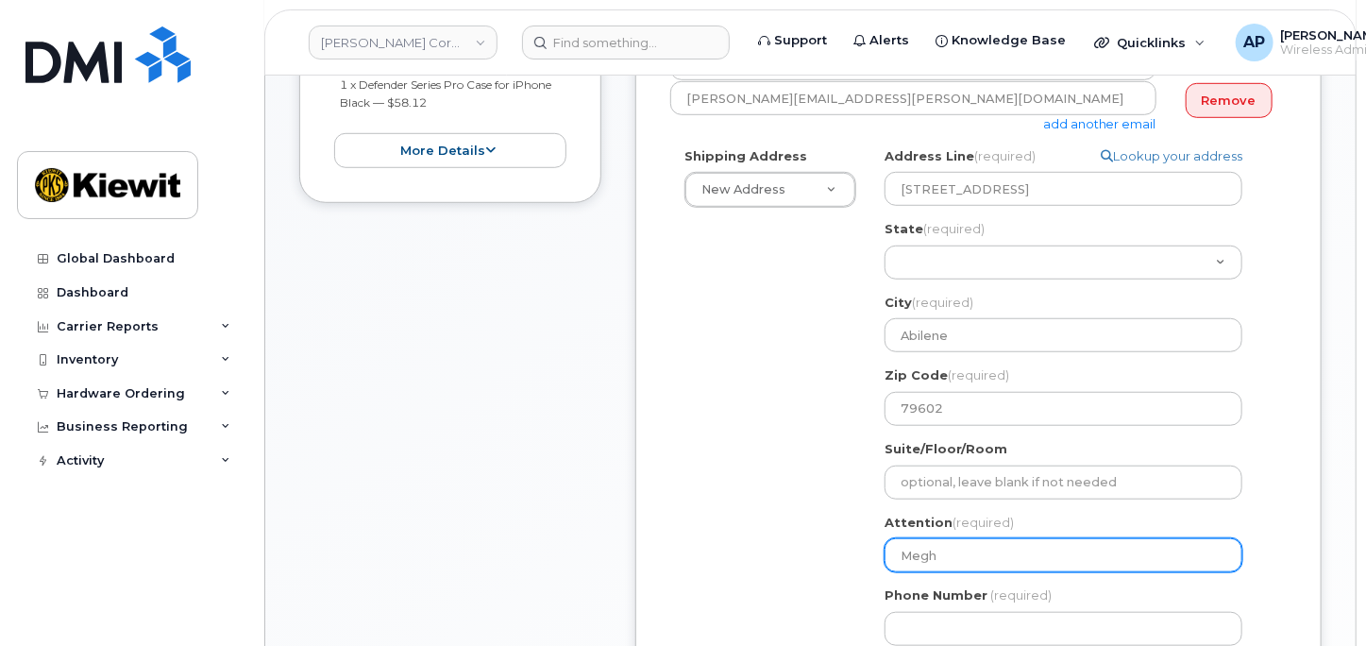
type input "Megha"
select select
type input "Meghan"
select select
type input "Meghan s"
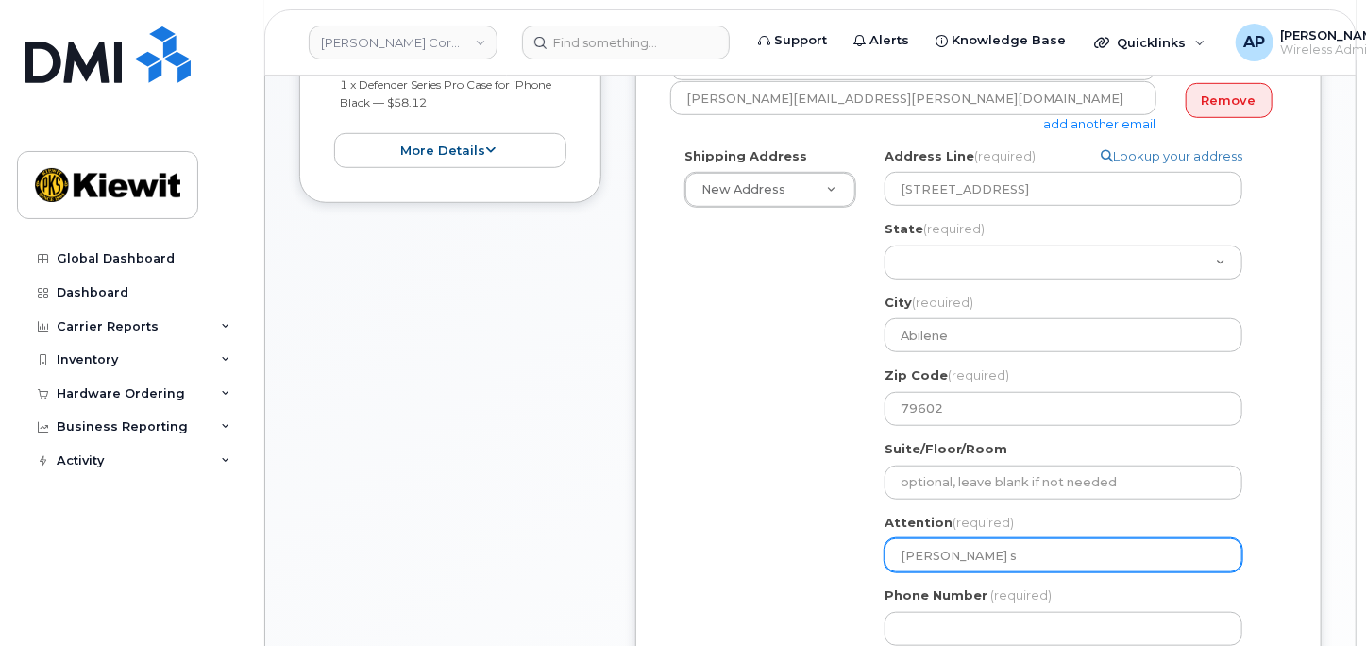
select select
type input "Meghan st"
select select
type input "Meghan s"
select select
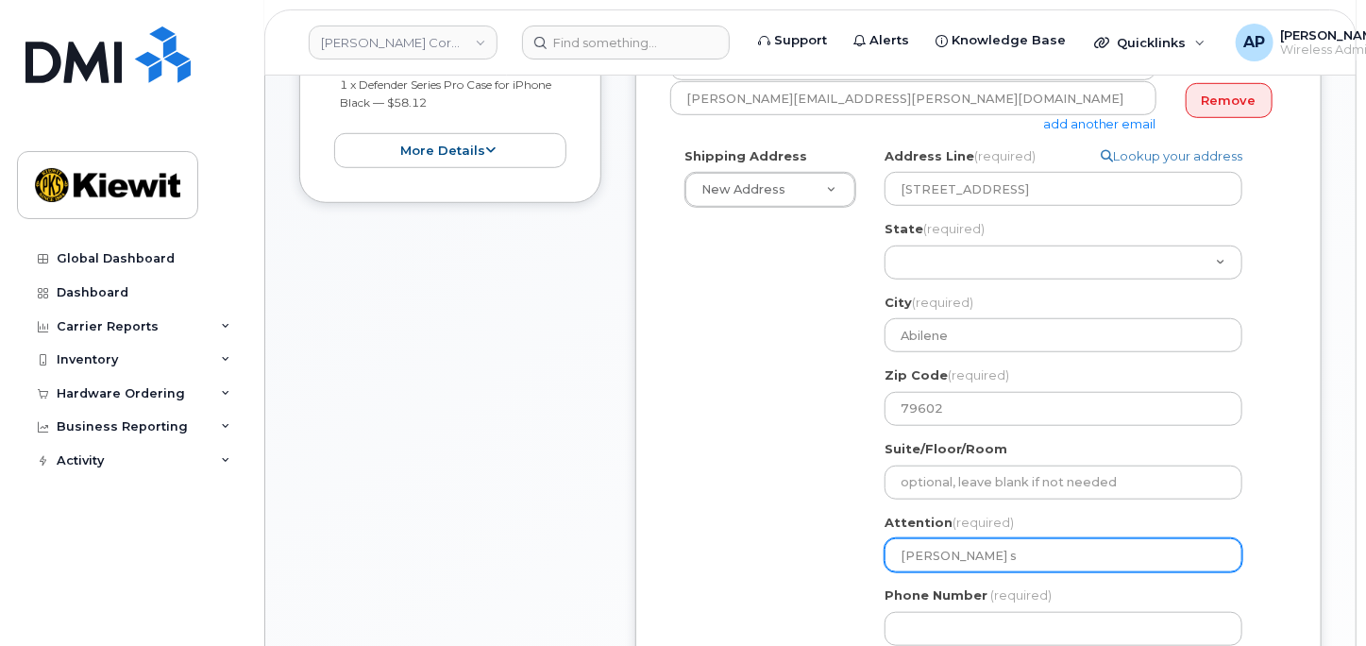
type input "Meghan"
select select
type input "Meghan S"
select select
type input "Meghan St"
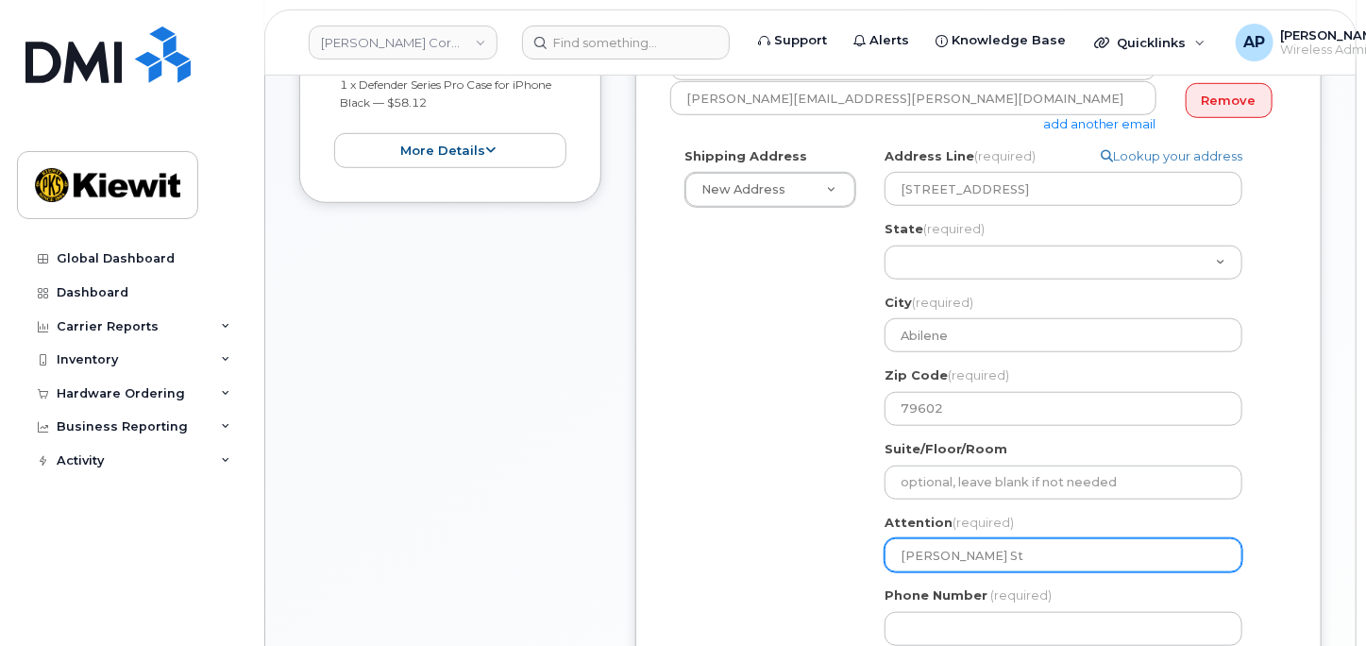
select select
type input "Meghan Sto"
select select
type input "Meghan Stot"
select select
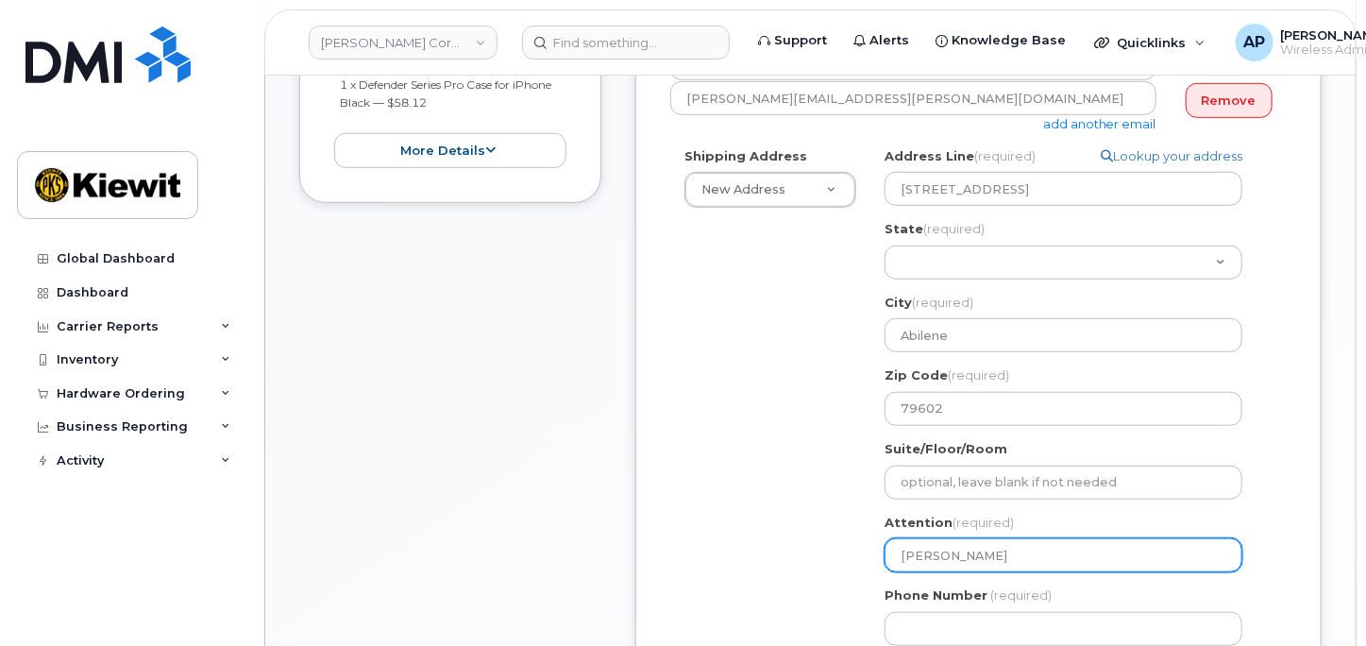
type input "Meghan Stott"
select select
type input "[PERSON_NAME]"
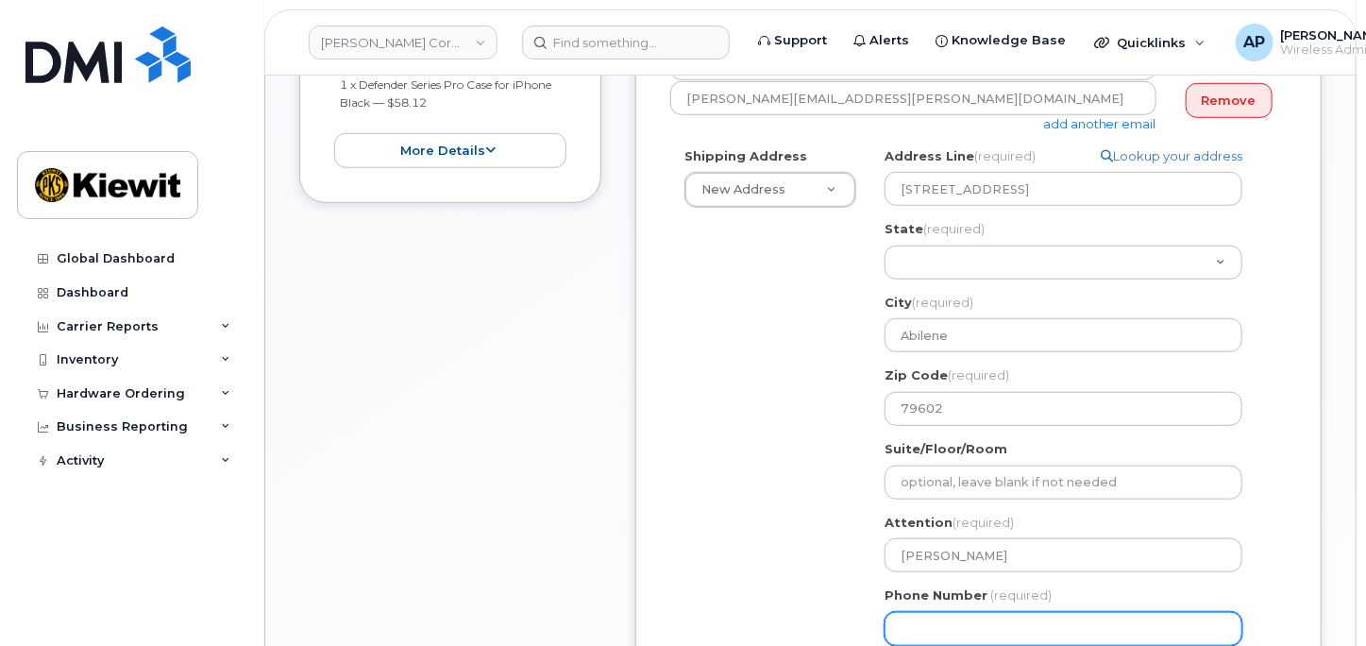
click at [1009, 622] on input "Phone Number" at bounding box center [1063, 629] width 358 height 34
type input "877772770"
select select
type input "8777727707"
click at [833, 465] on div "Shipping Address New Address New Address 2050 Roanoke Rd. 400 Totten Pond Road …" at bounding box center [970, 403] width 601 height 513
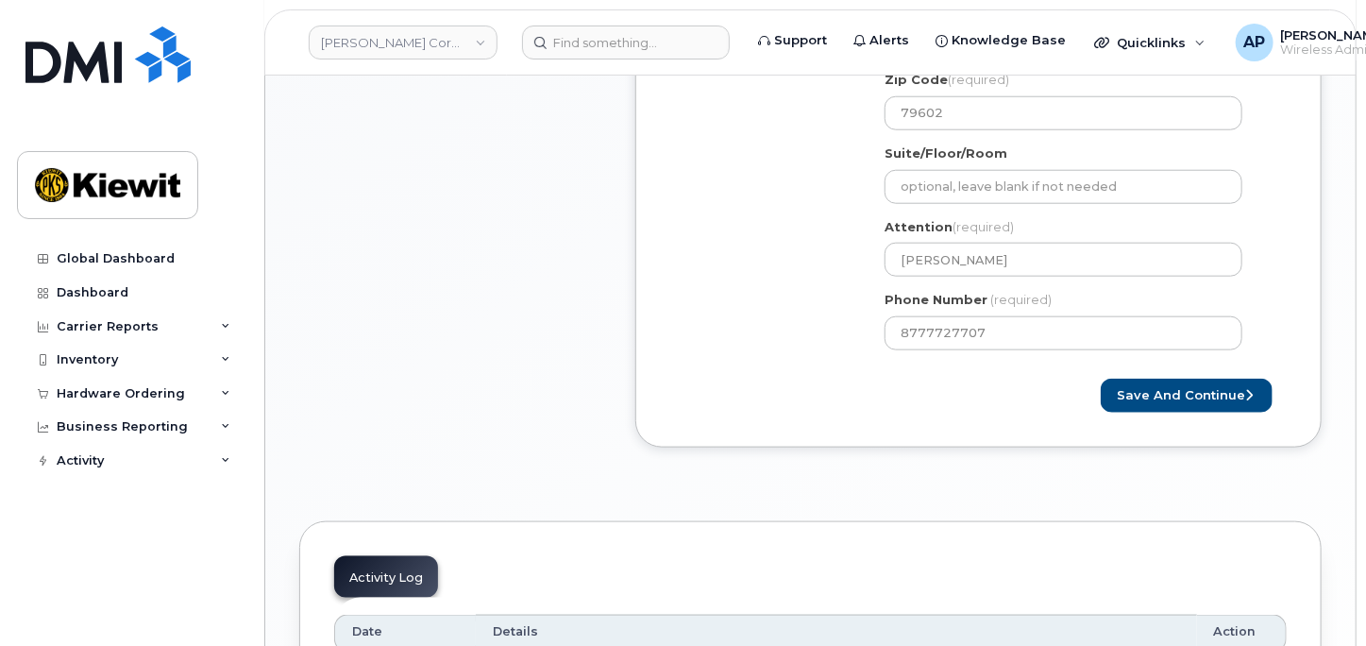
scroll to position [838, 0]
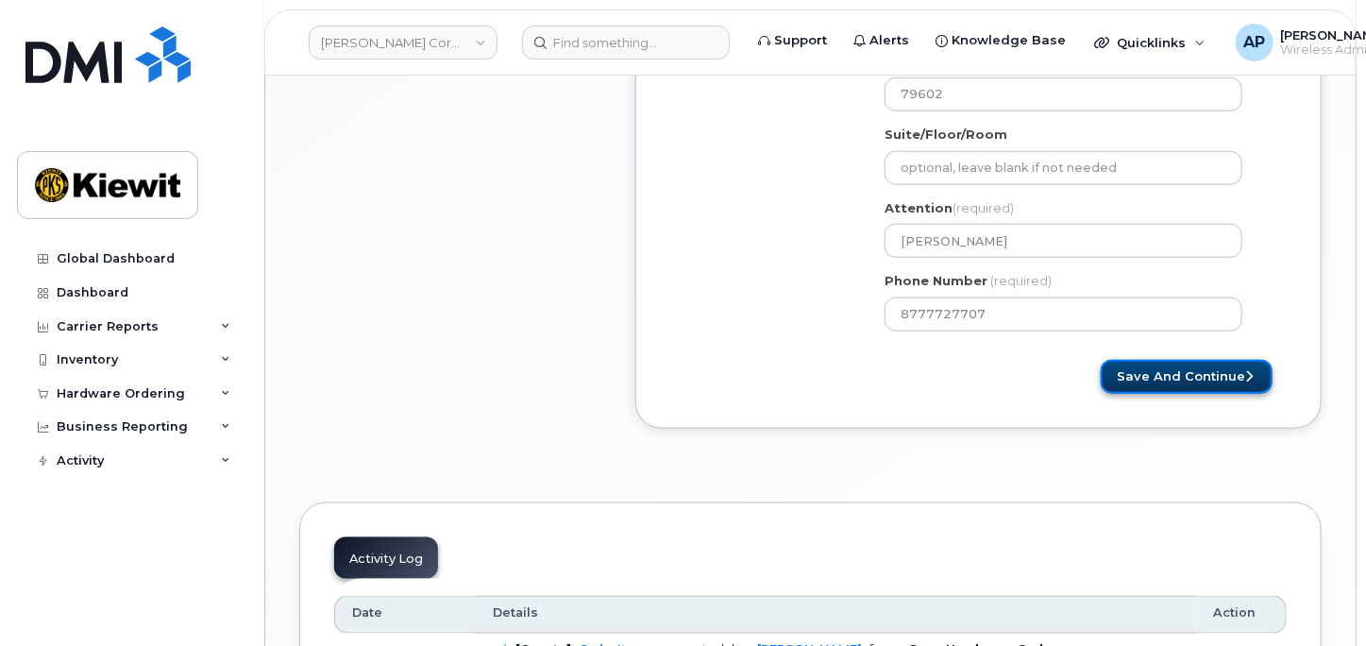
click at [1235, 379] on button "Save and Continue" at bounding box center [1187, 377] width 172 height 35
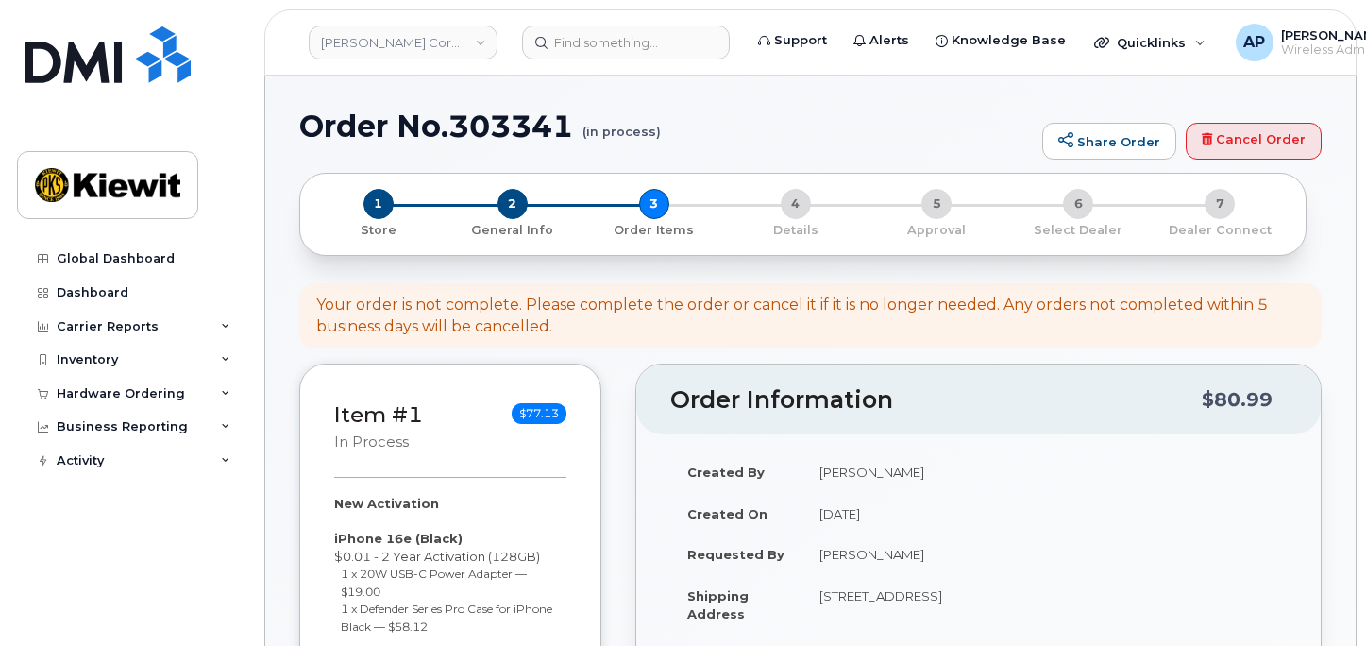
select select
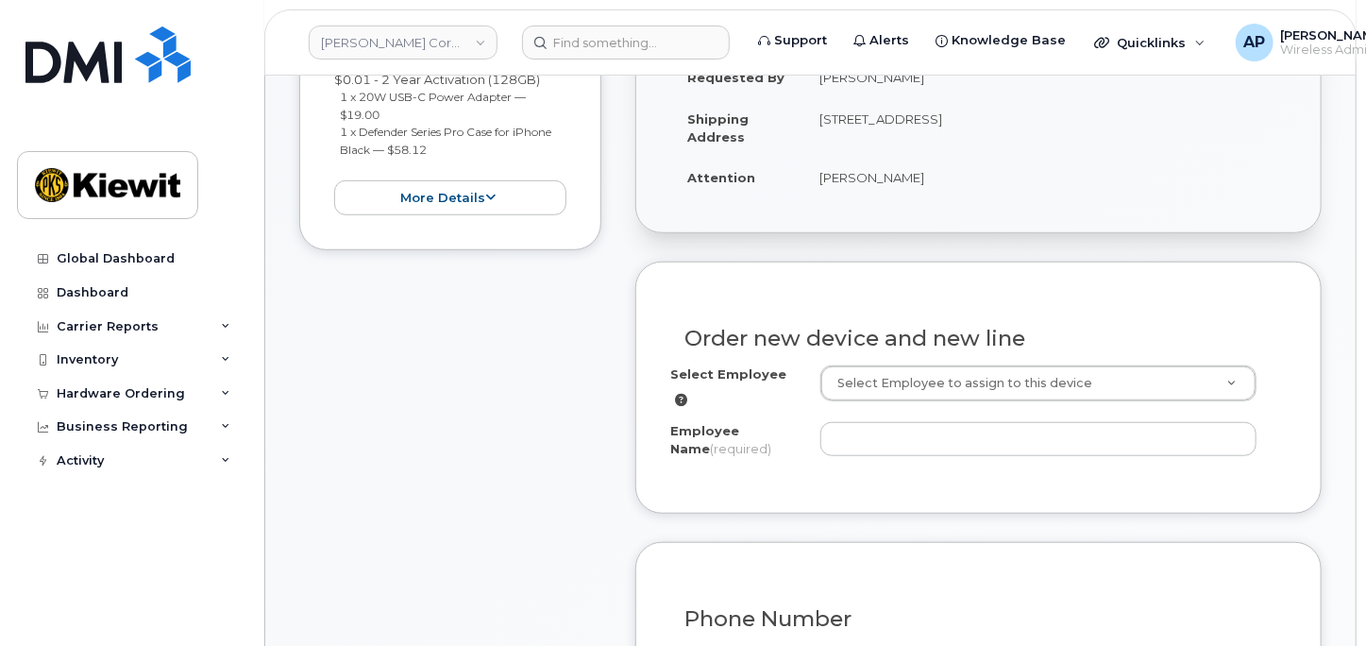
scroll to position [524, 0]
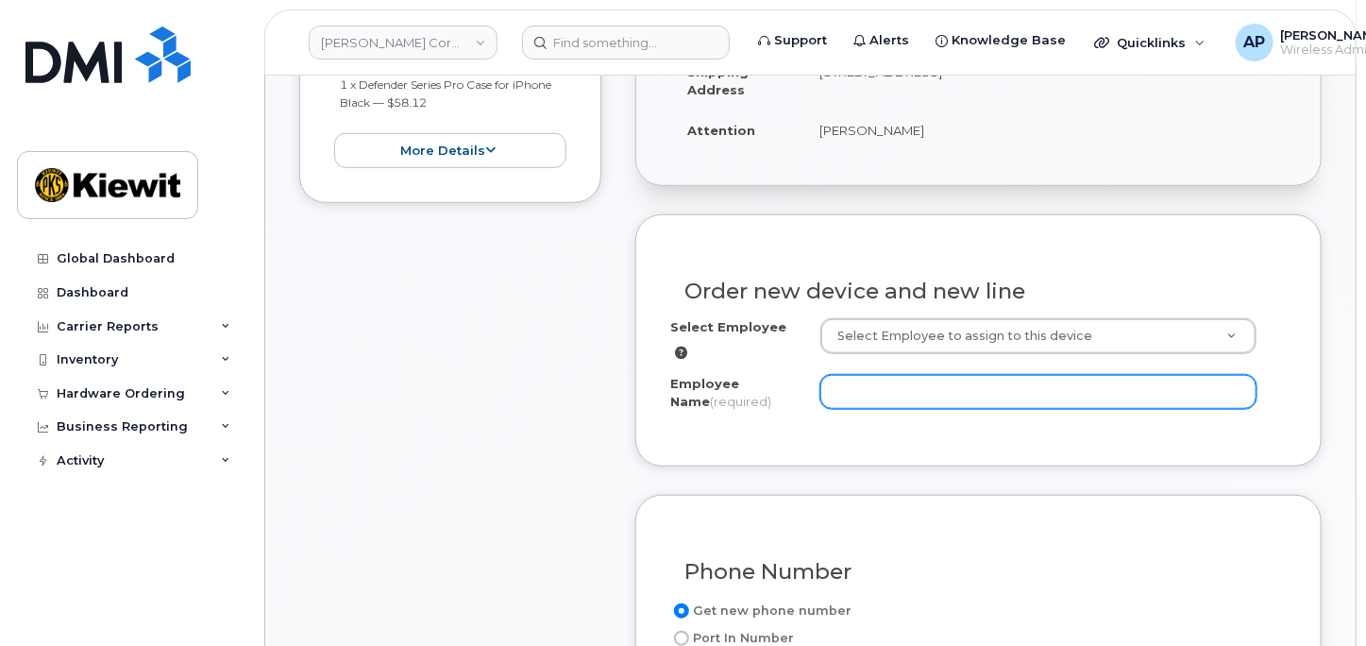
click at [994, 386] on input "Employee Name (required)" at bounding box center [1038, 392] width 436 height 34
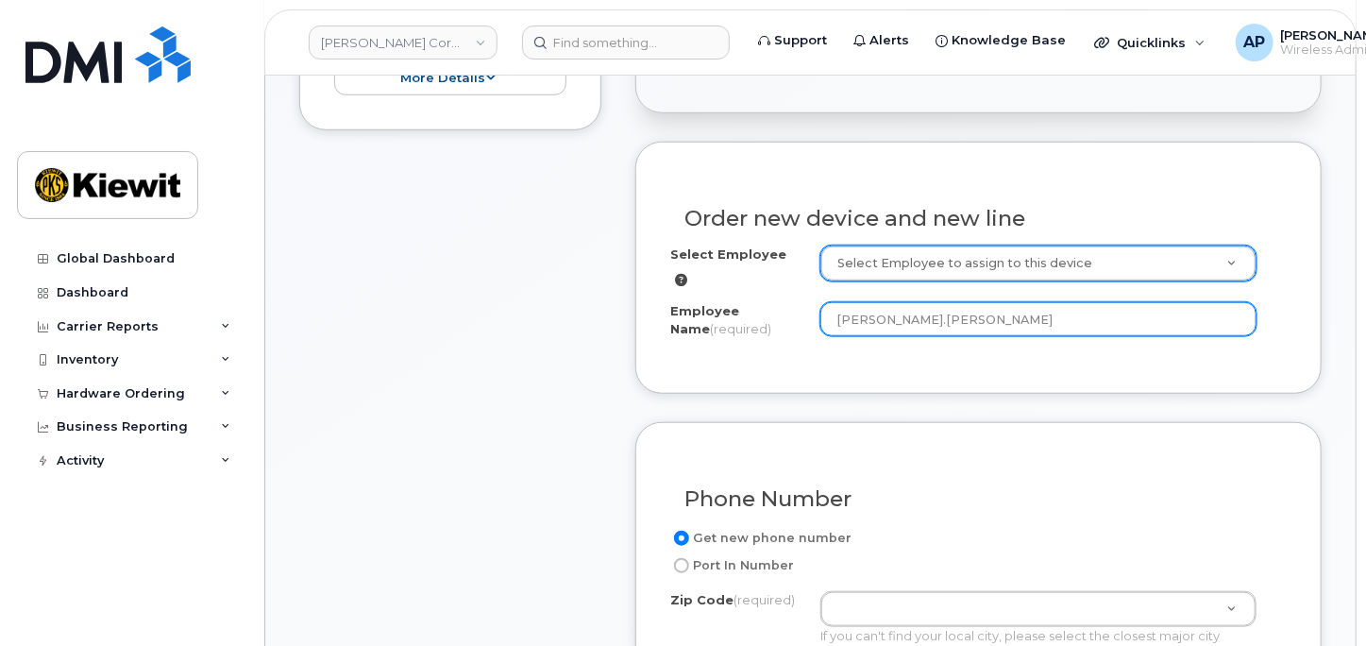
scroll to position [629, 0]
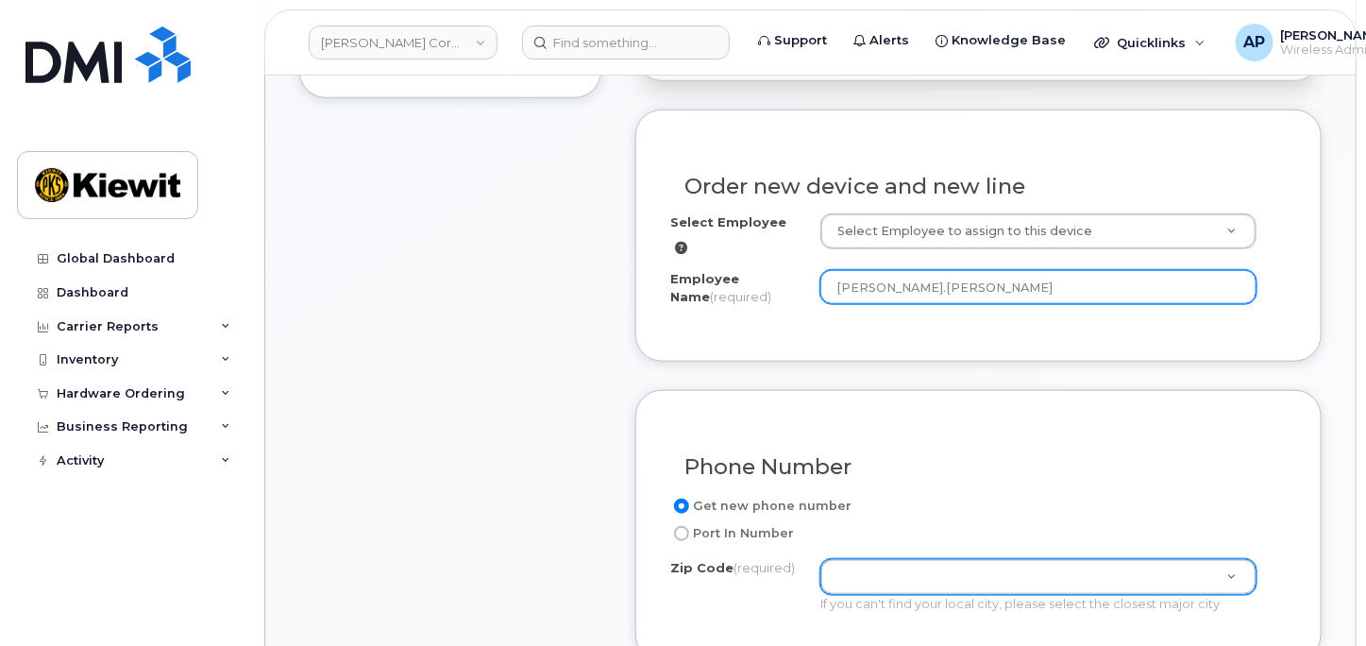
type input "[PERSON_NAME].[PERSON_NAME]"
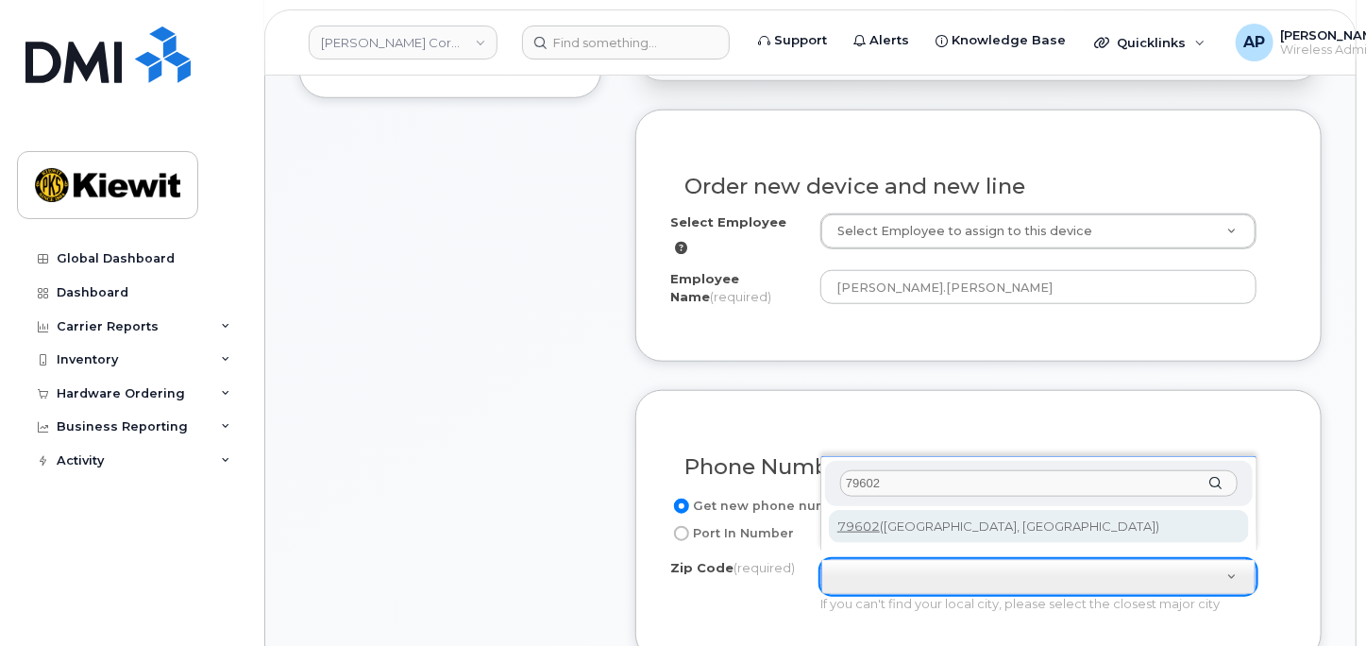
type input "79602"
type input "79602 (Abilene, TX)"
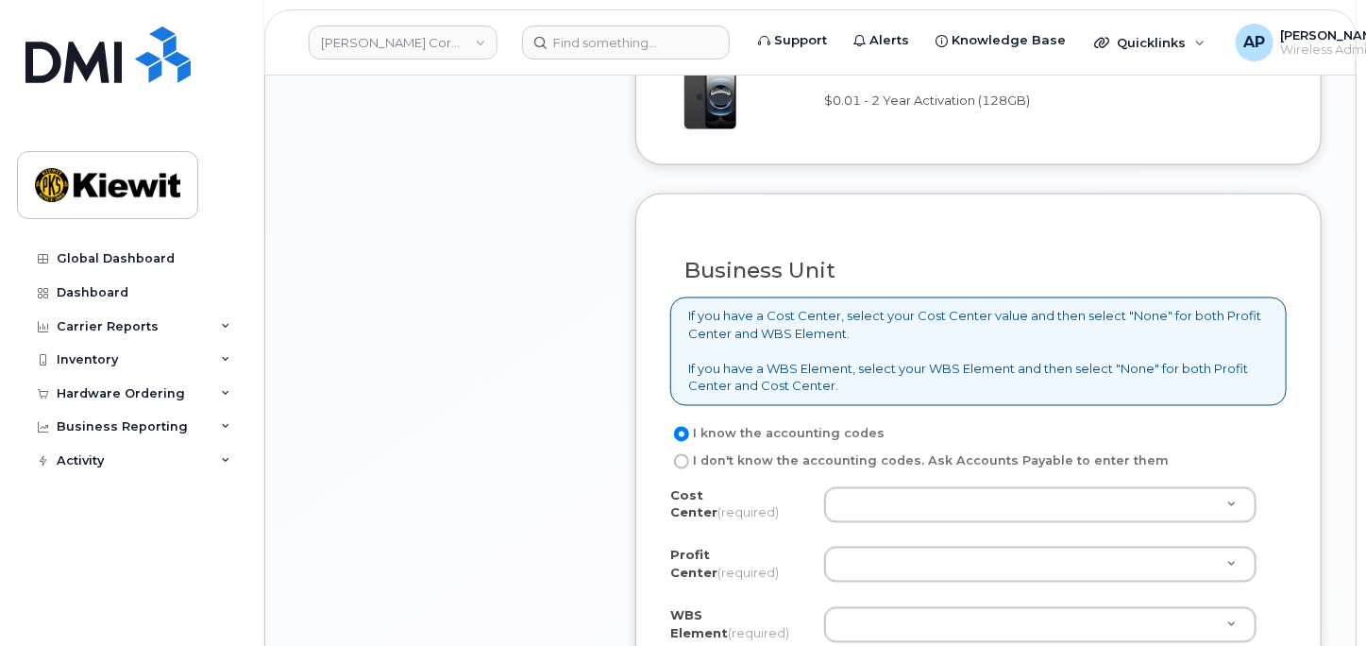
scroll to position [1468, 0]
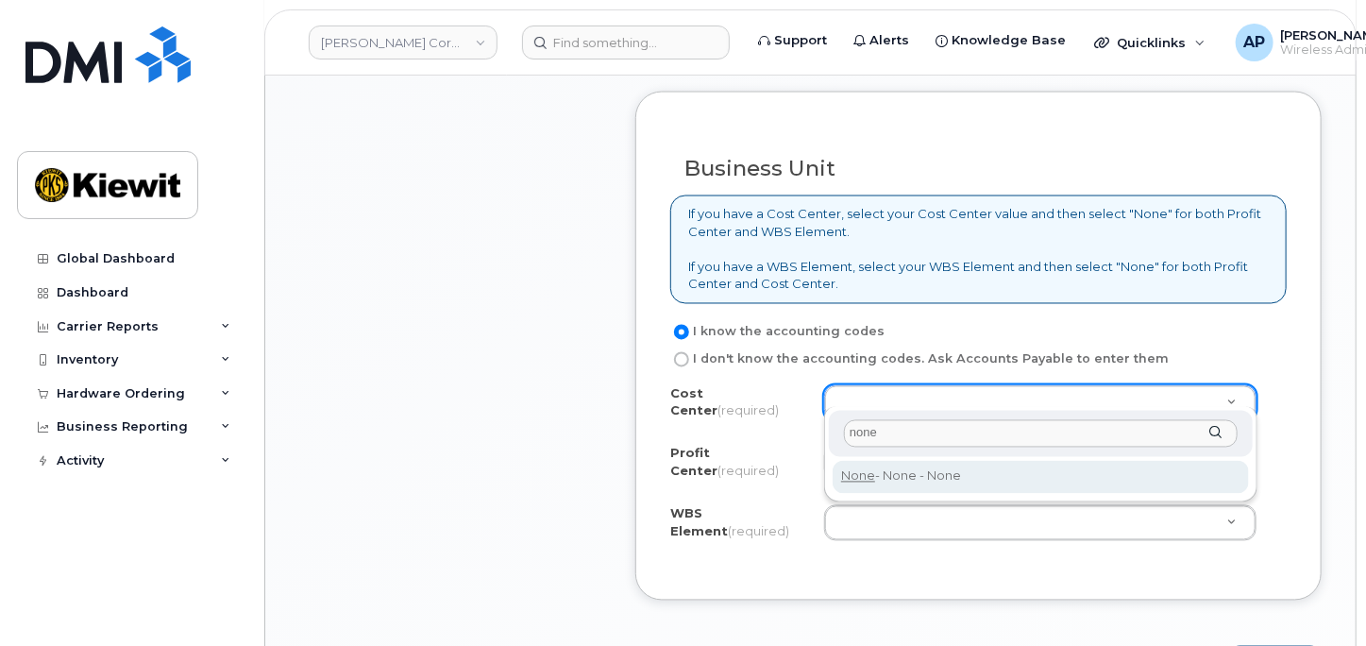
type input "none"
click at [968, 457] on div "none None - None - None" at bounding box center [1040, 454] width 433 height 95
type input "None"
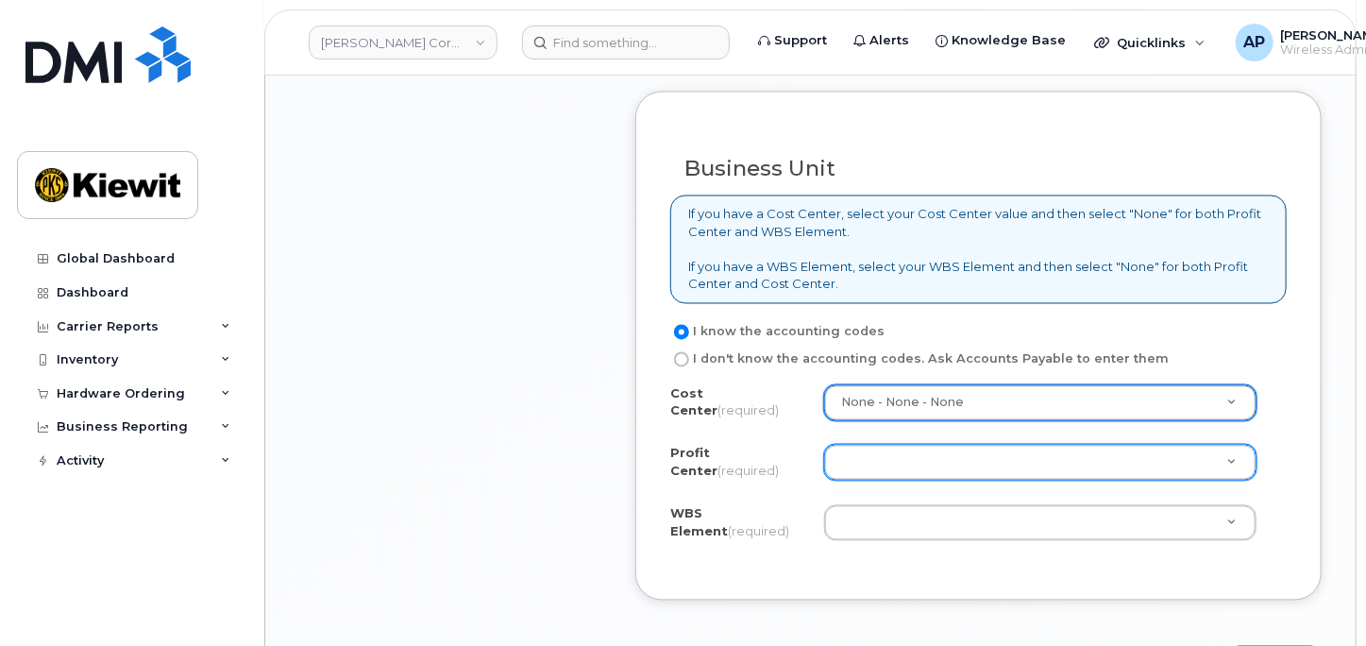
click at [965, 460] on div at bounding box center [1040, 463] width 432 height 36
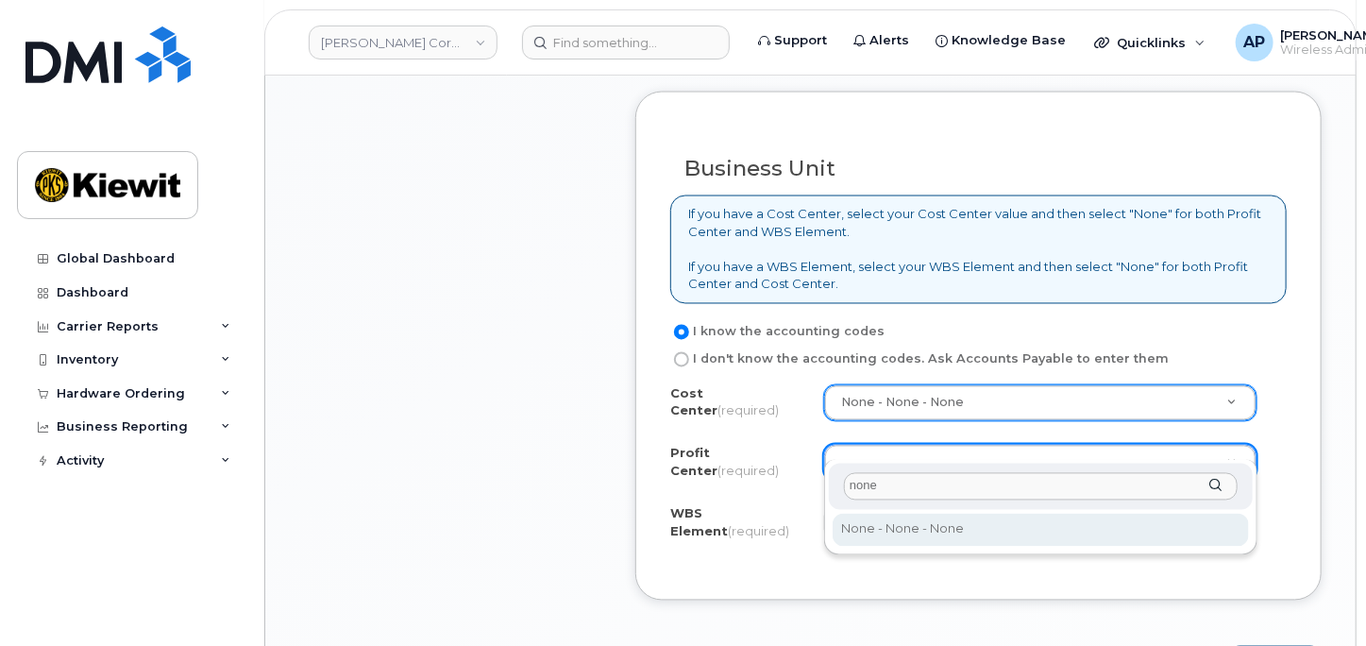
type input "none"
select select "None"
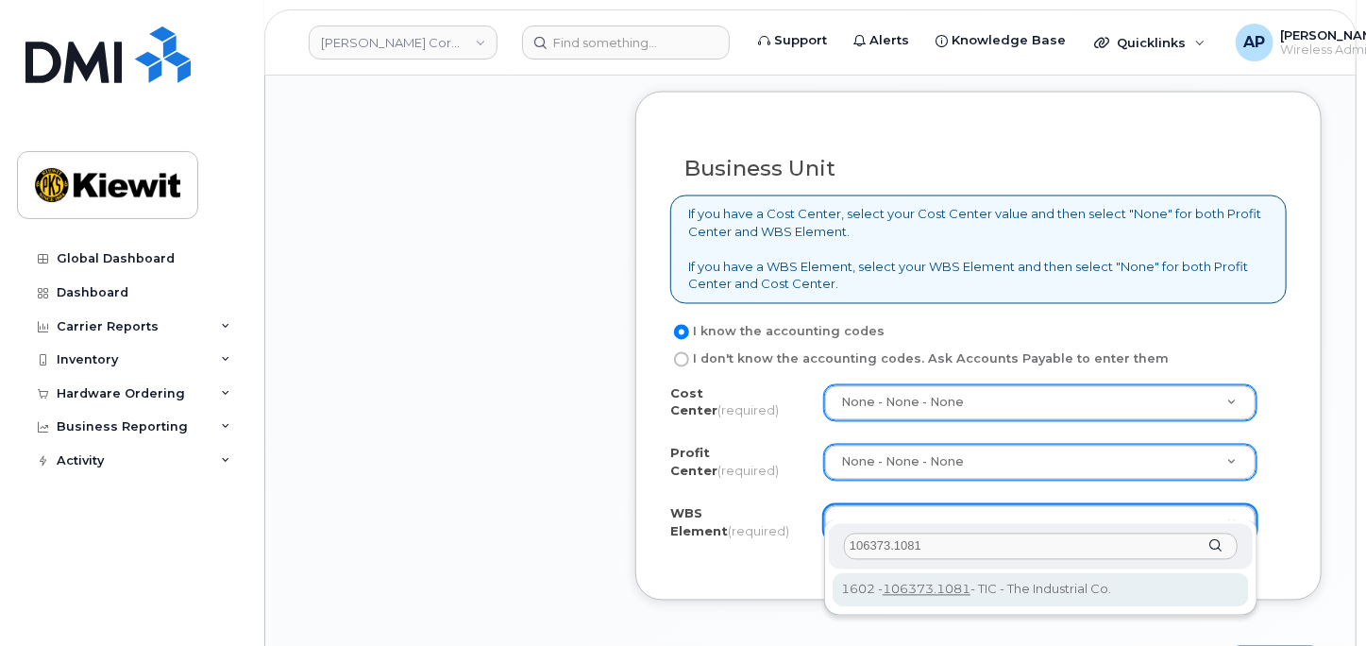
type input "106373.1081"
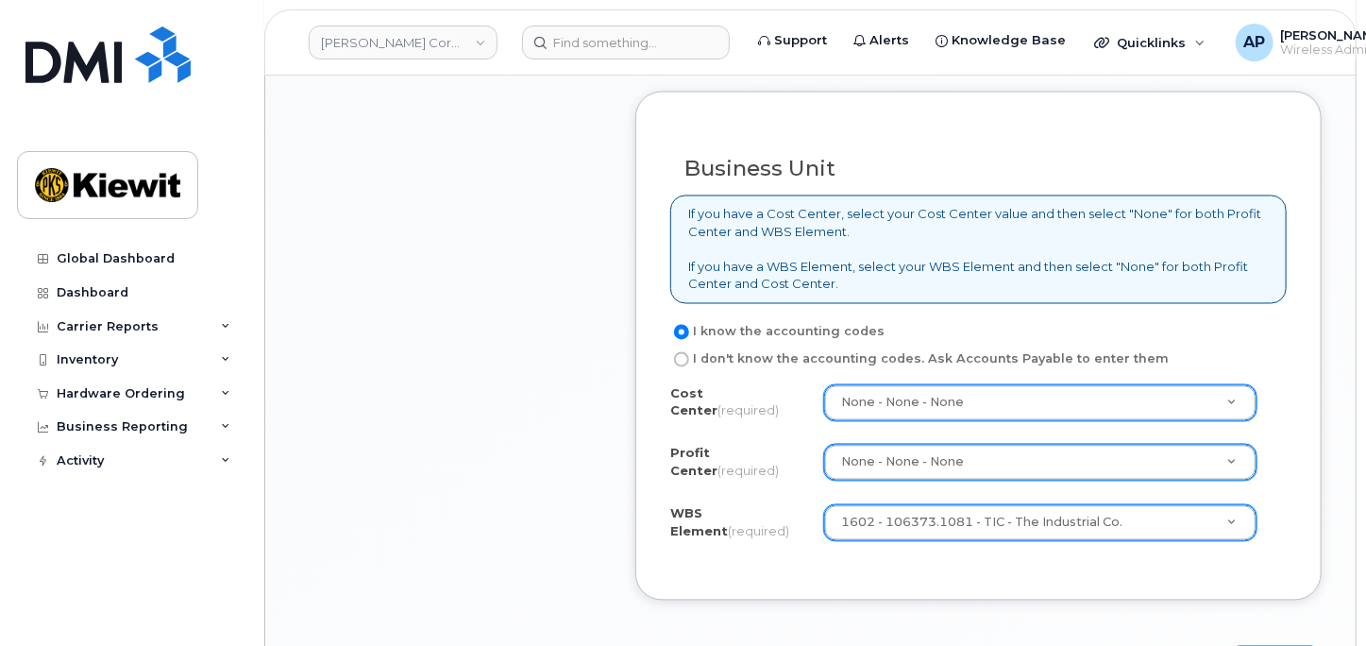
click at [1245, 575] on div "Business Unit If you have a Cost Center, select your Cost Center value and then…" at bounding box center [978, 346] width 686 height 509
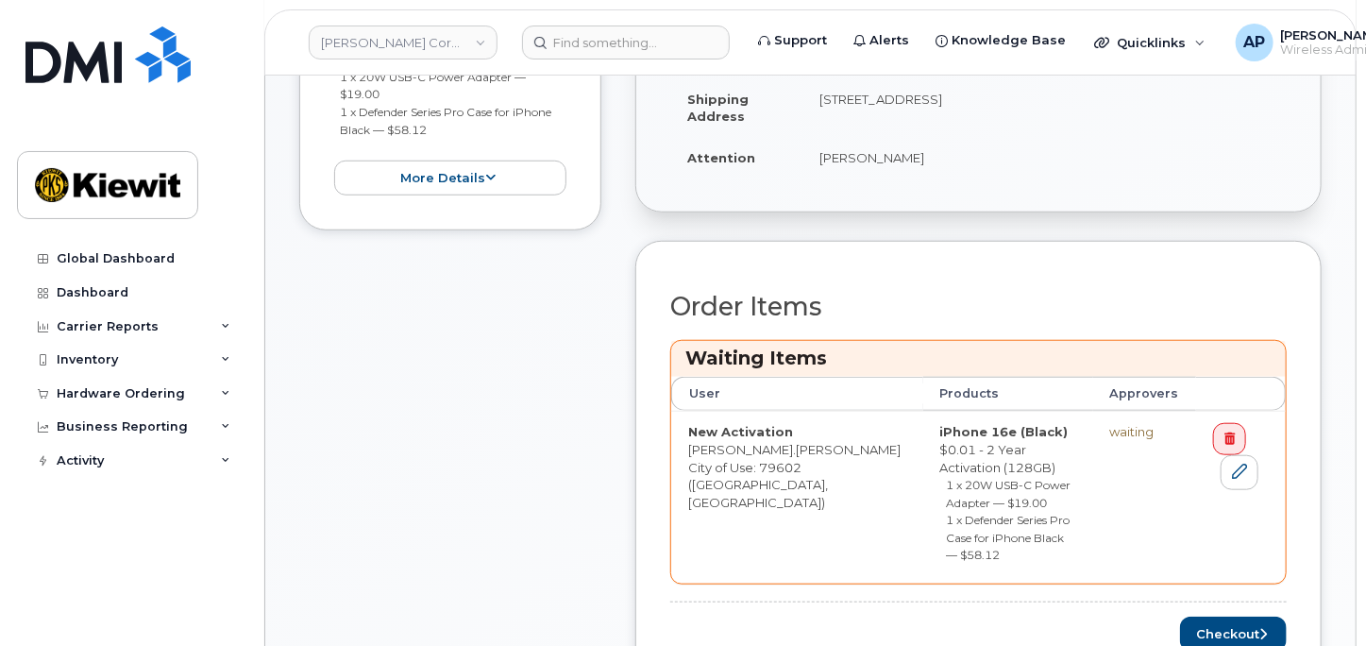
scroll to position [629, 0]
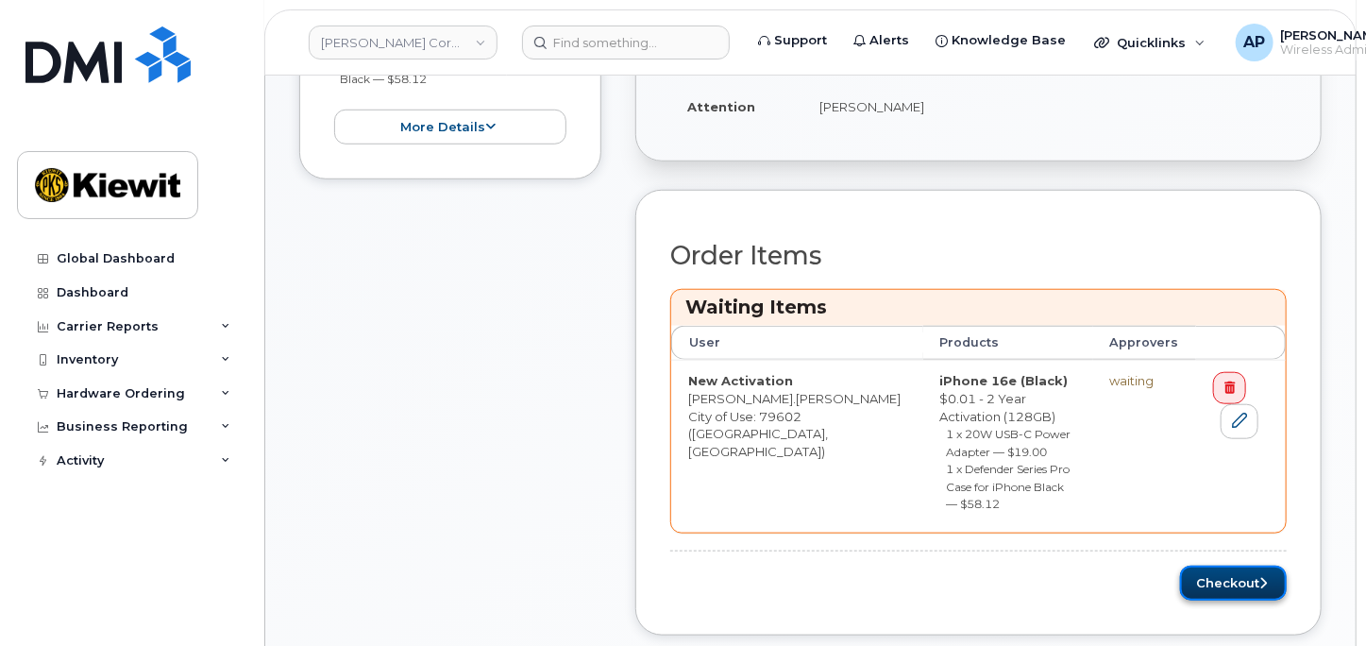
click at [1224, 565] on button "Checkout" at bounding box center [1233, 582] width 107 height 35
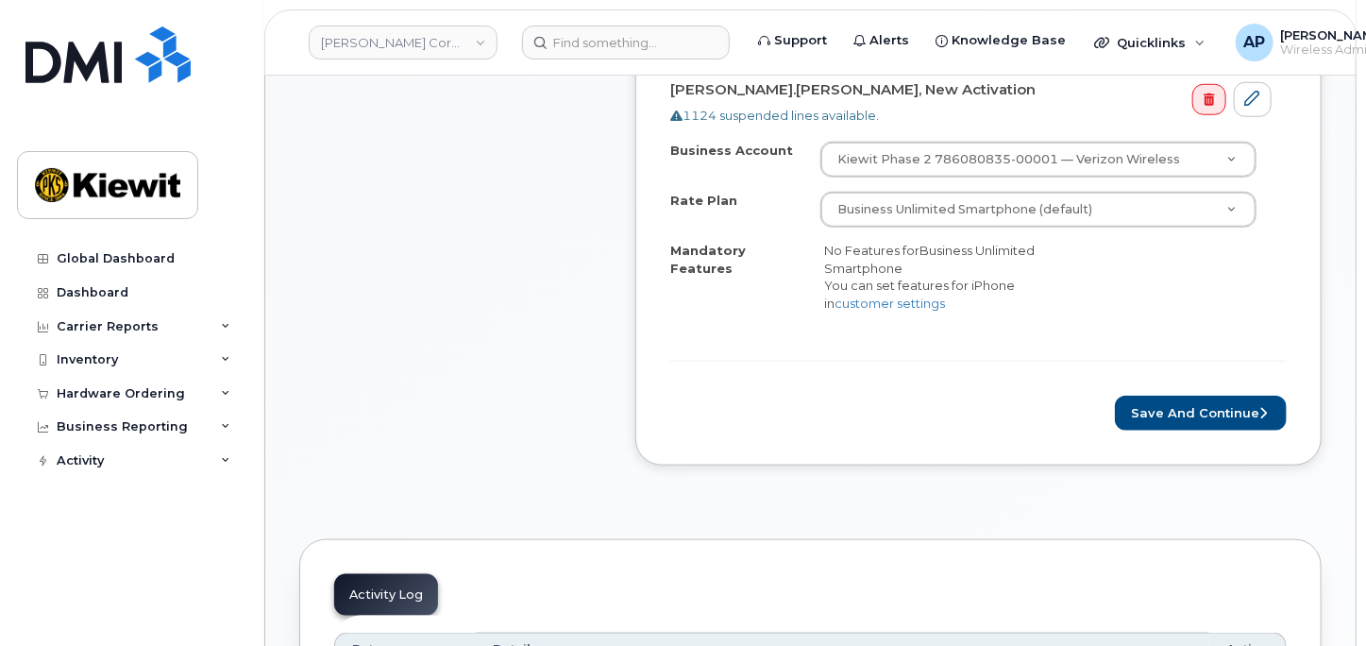
scroll to position [838, 0]
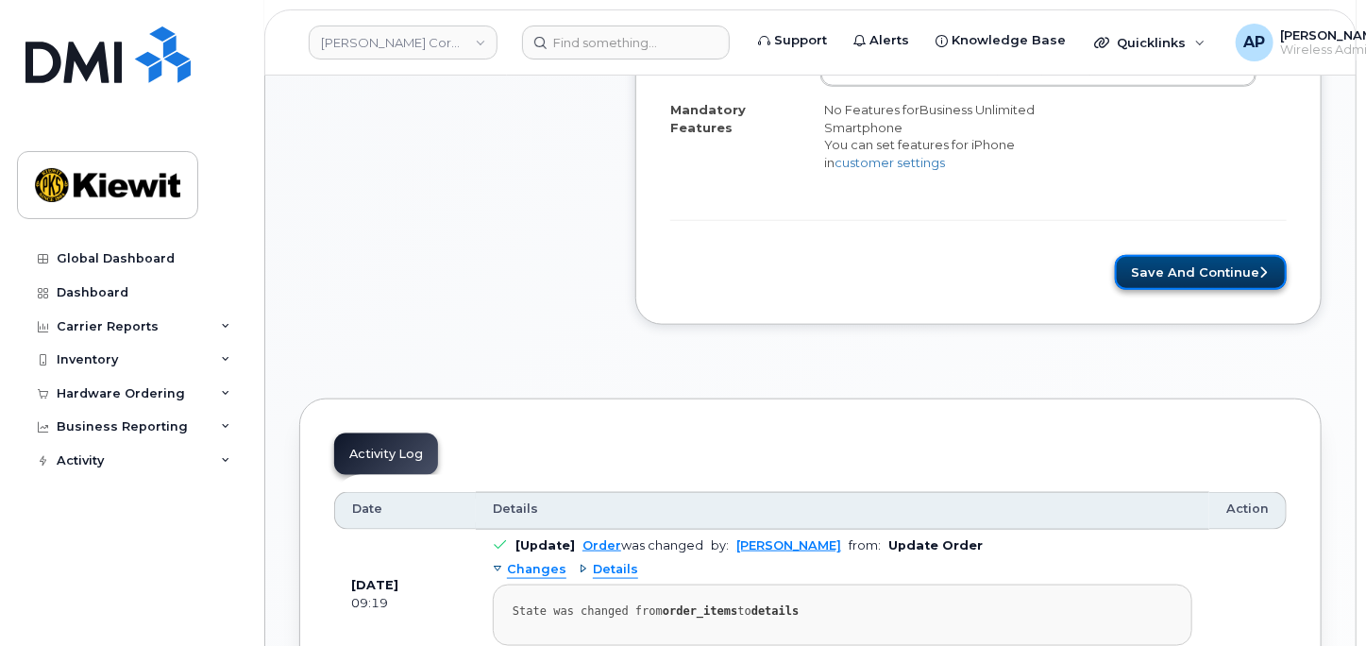
click at [1245, 272] on button "Save and Continue" at bounding box center [1201, 272] width 172 height 35
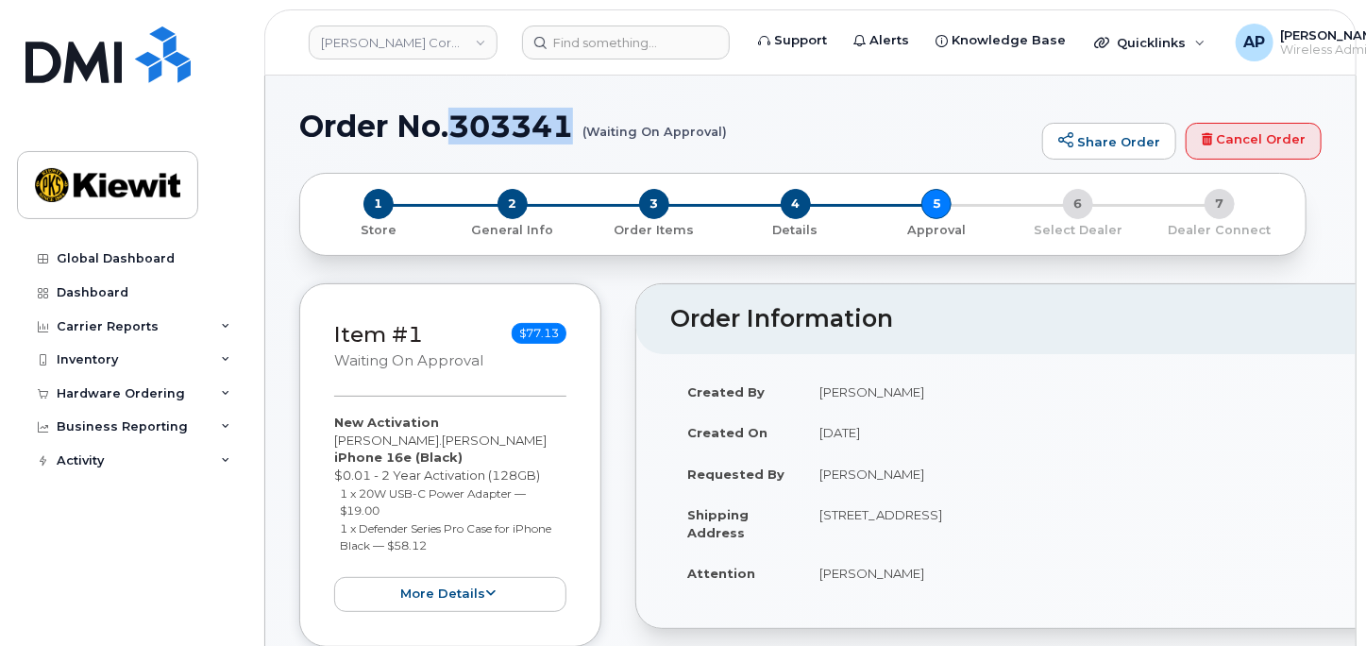
drag, startPoint x: 575, startPoint y: 127, endPoint x: 450, endPoint y: 121, distance: 124.8
click at [450, 121] on h1 "Order No.303341 (Waiting On Approval)" at bounding box center [665, 125] width 733 height 33
copy h1 "303341"
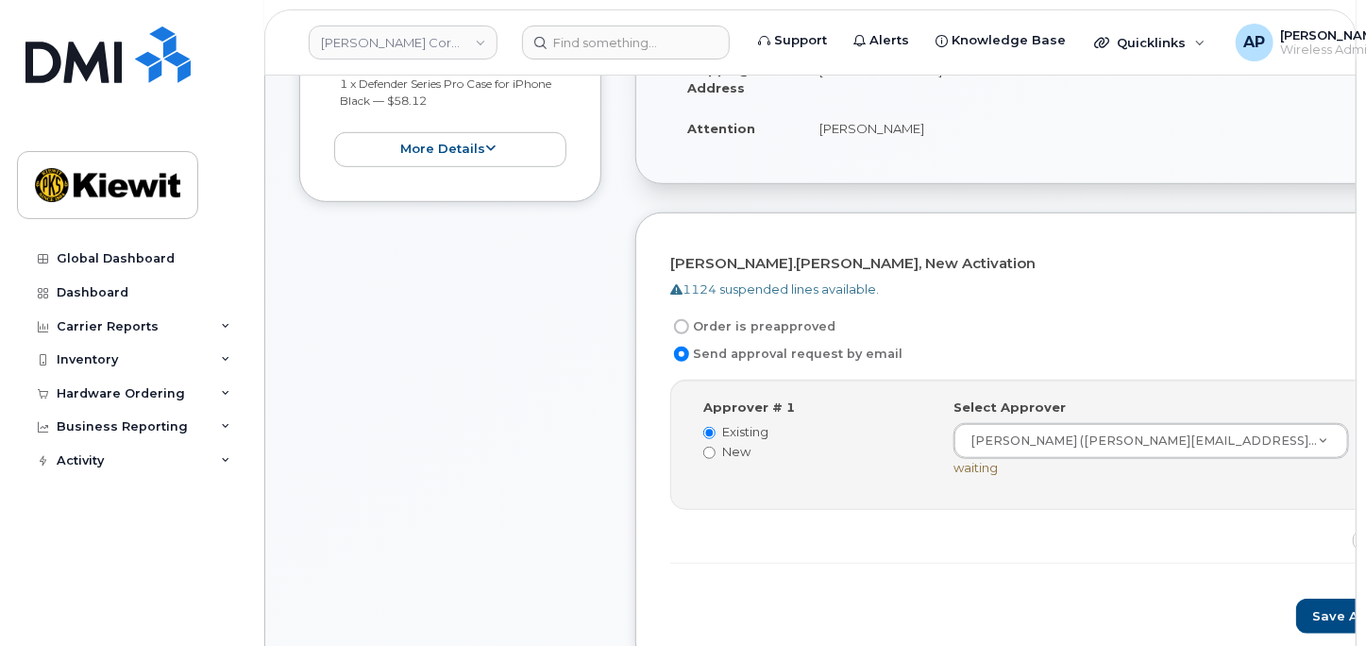
scroll to position [733, 0]
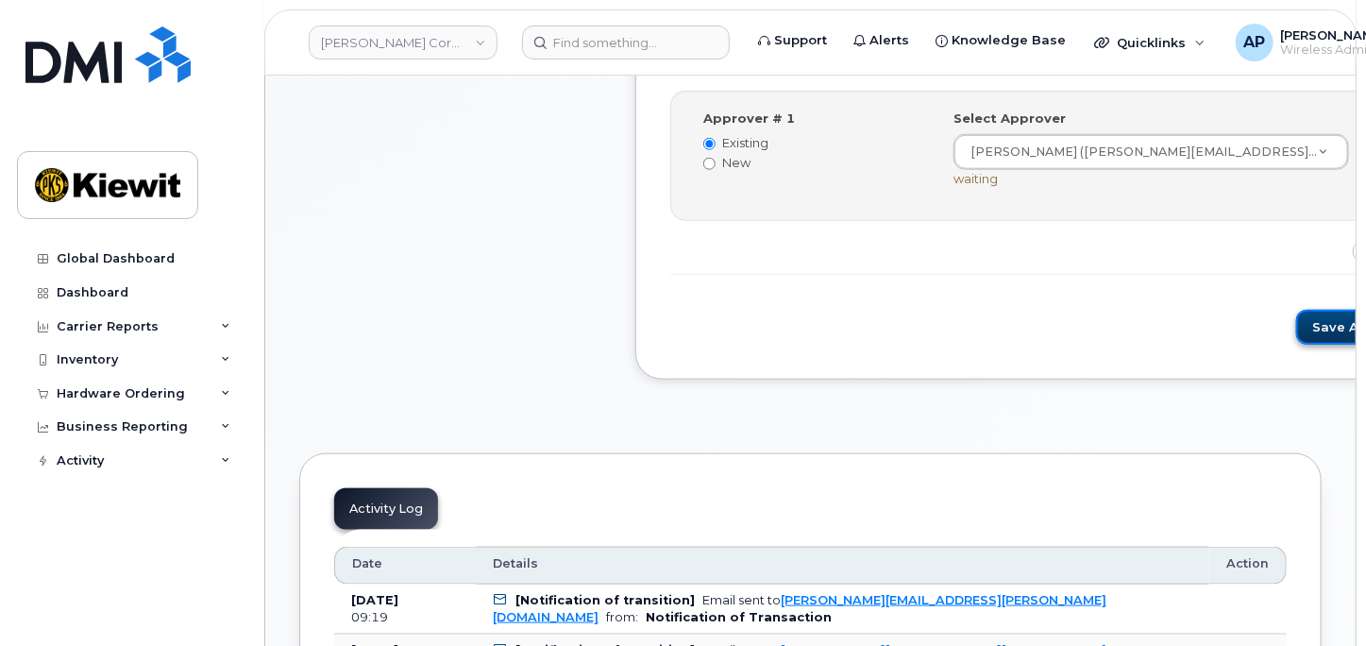
click at [1296, 321] on button "Save and Continue" at bounding box center [1376, 327] width 160 height 35
